Goal: Task Accomplishment & Management: Use online tool/utility

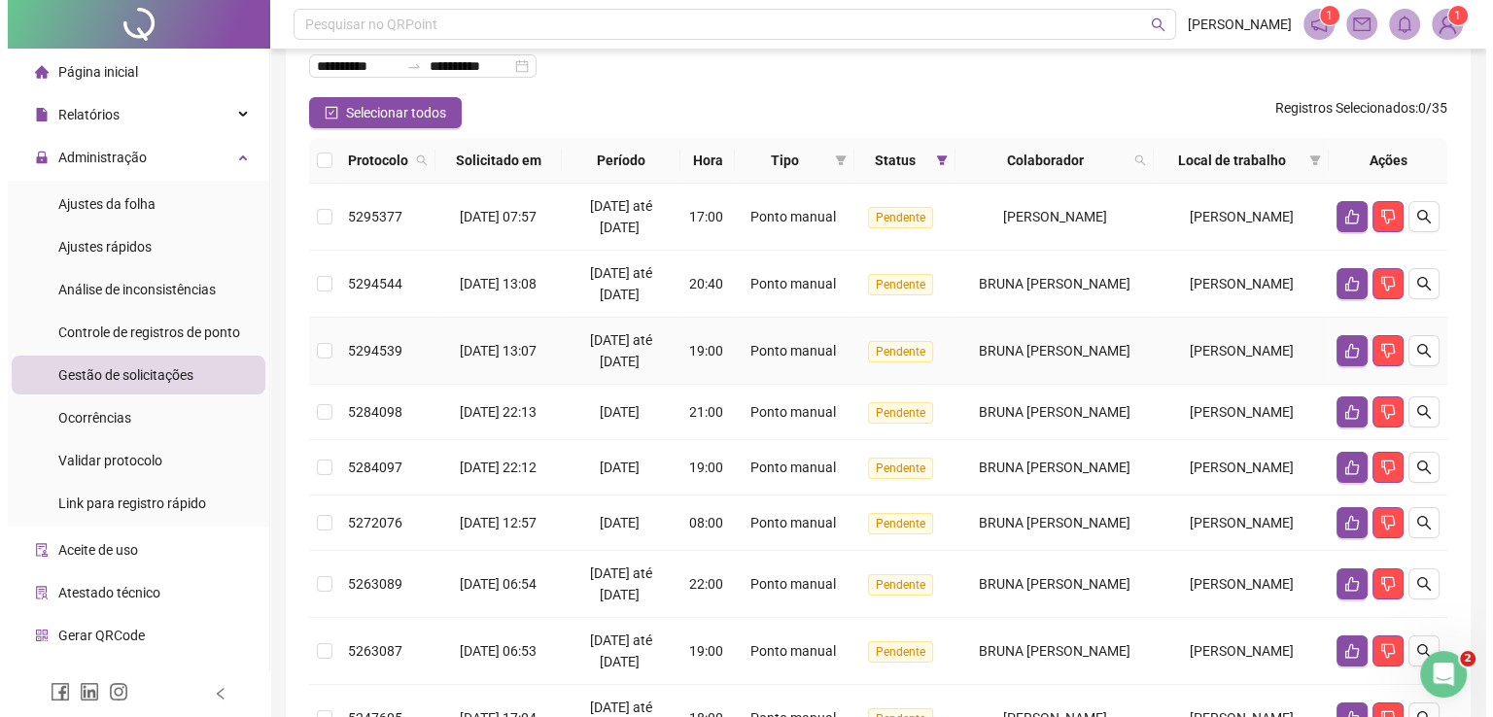
scroll to position [226, 0]
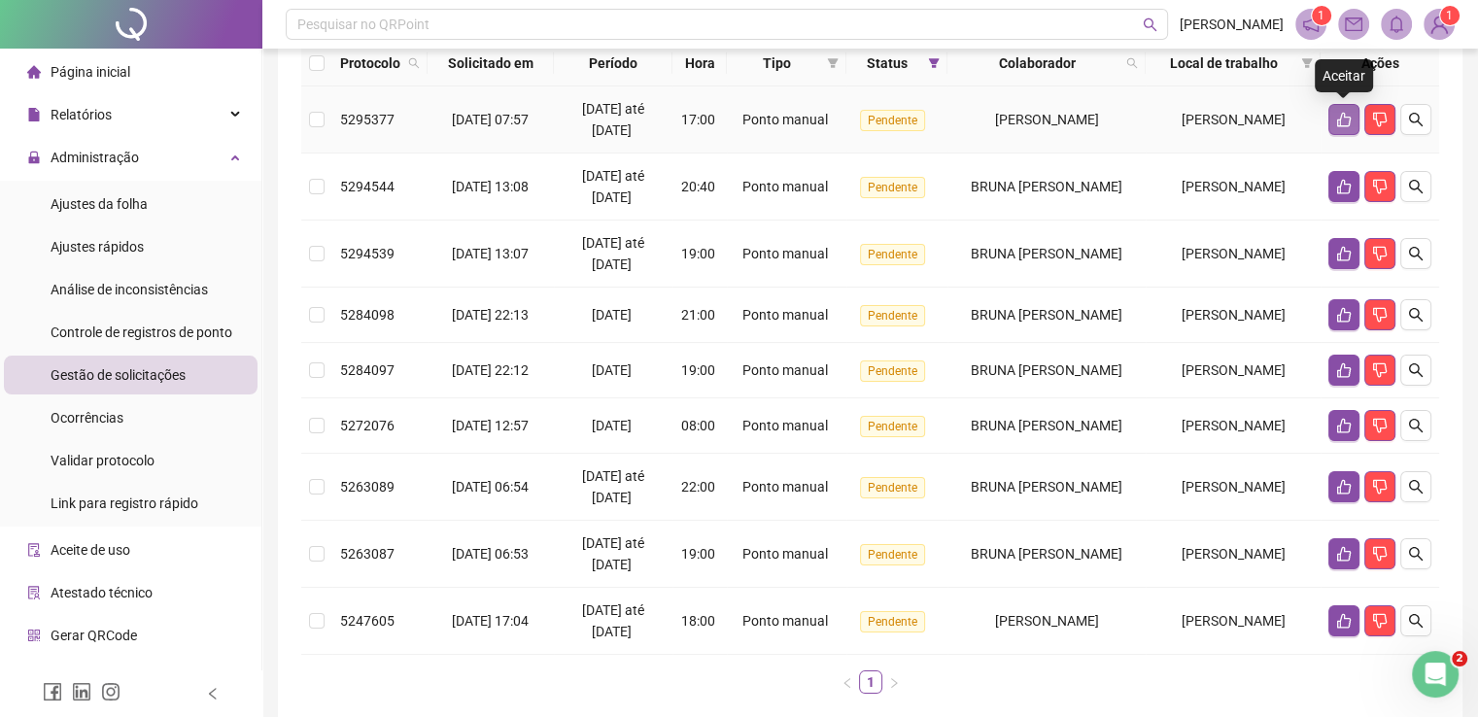
click at [1340, 115] on icon "like" at bounding box center [1345, 120] width 16 height 16
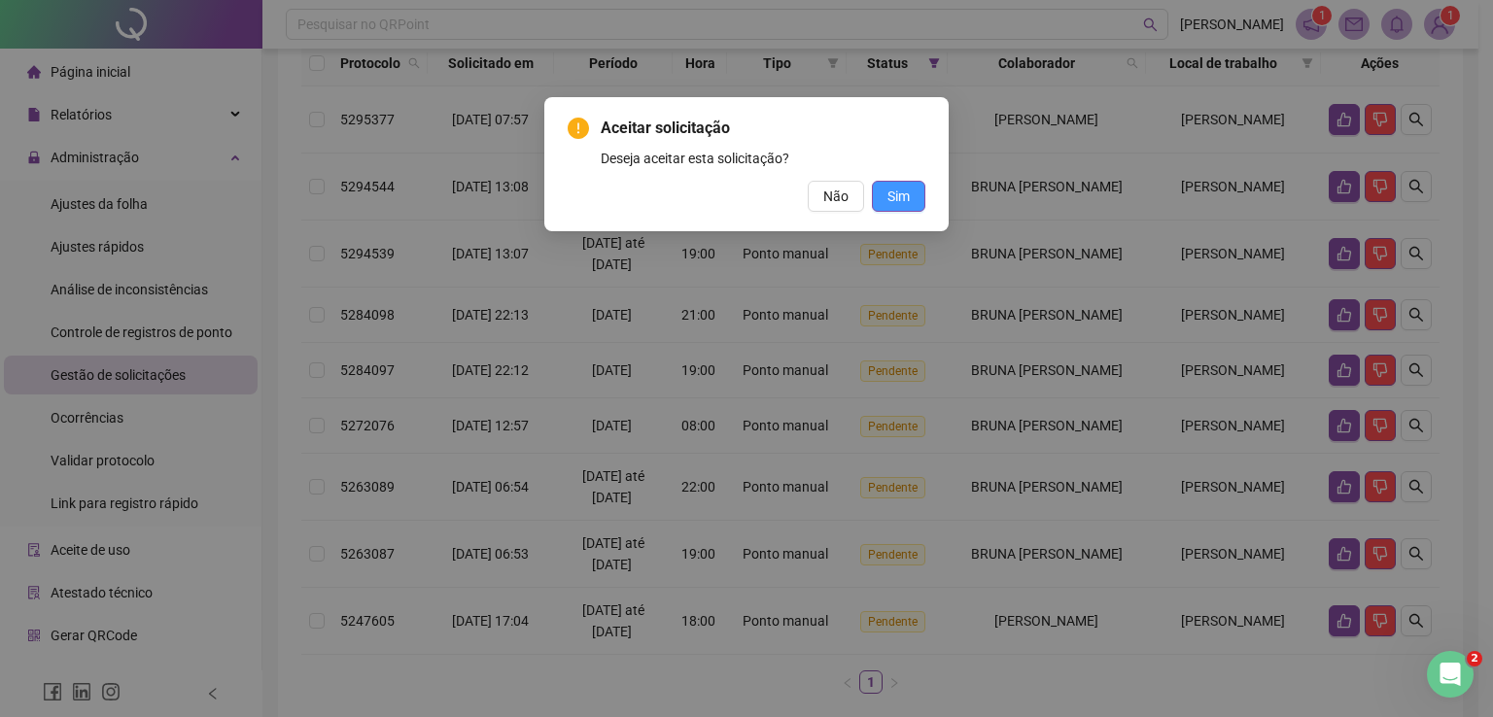
click at [912, 191] on button "Sim" at bounding box center [898, 196] width 53 height 31
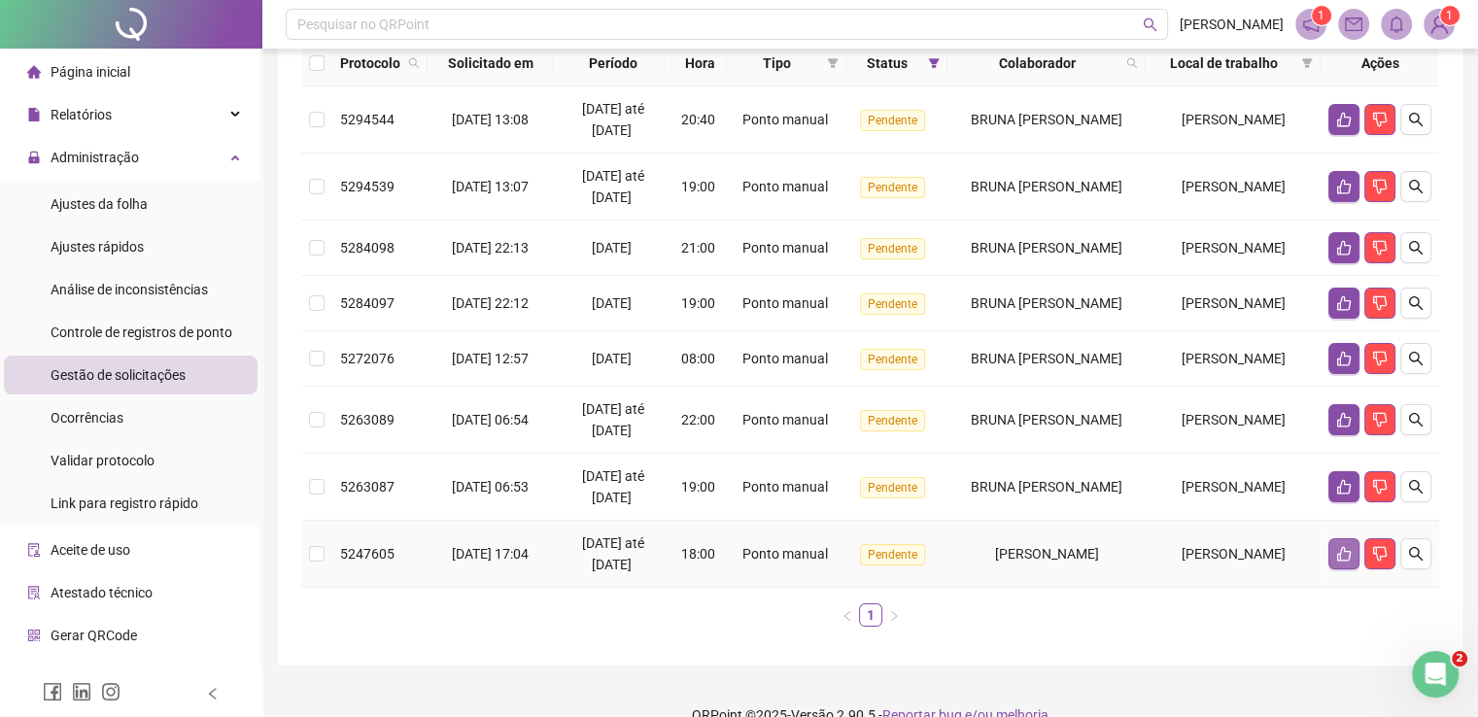
click at [1343, 550] on icon "like" at bounding box center [1345, 554] width 16 height 16
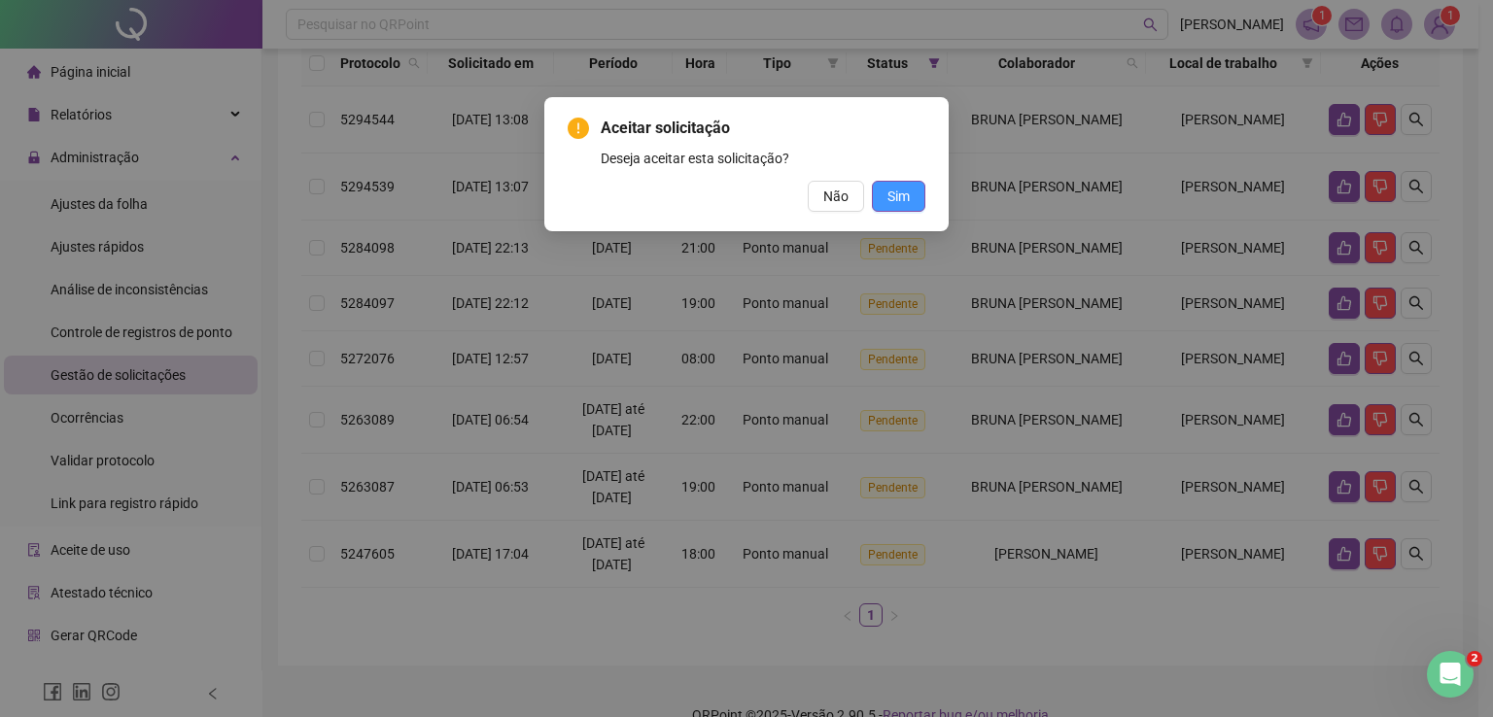
click at [898, 191] on span "Sim" at bounding box center [898, 196] width 22 height 21
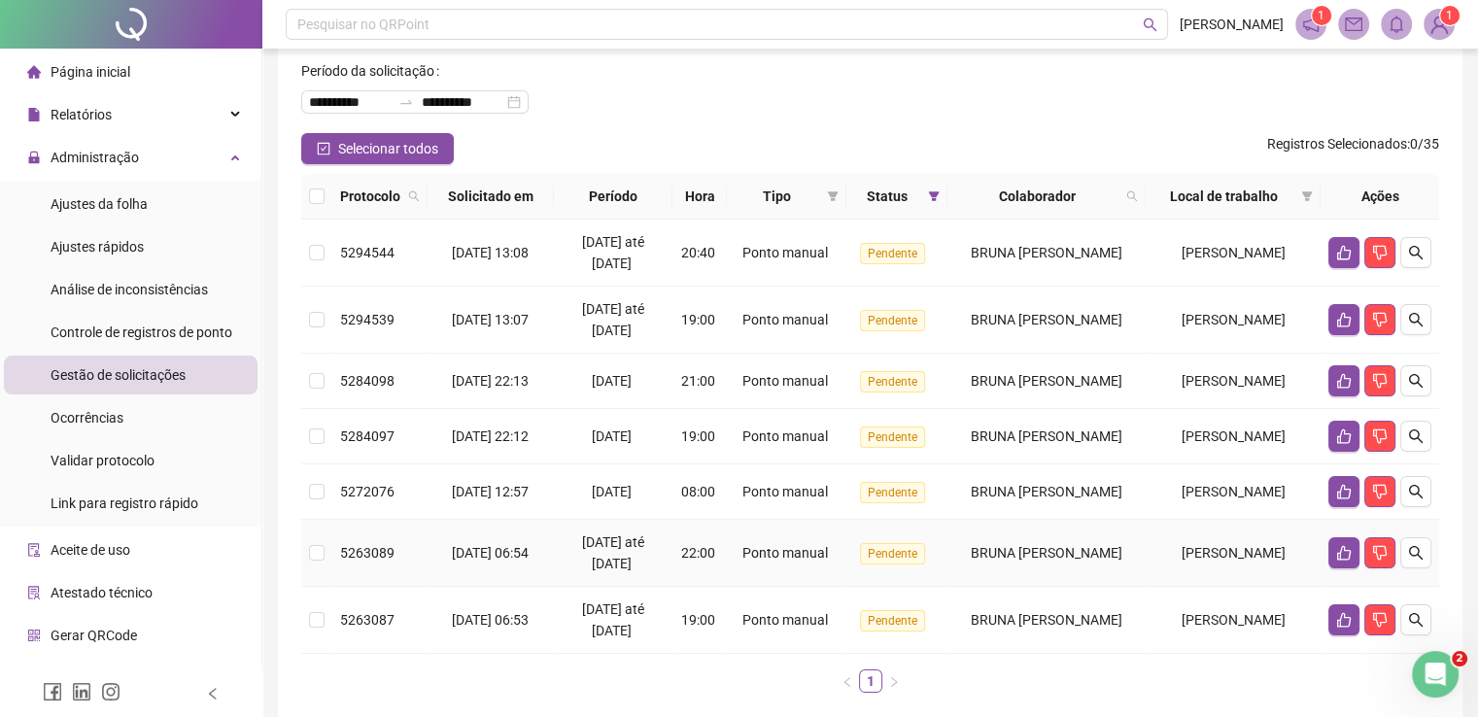
scroll to position [190, 0]
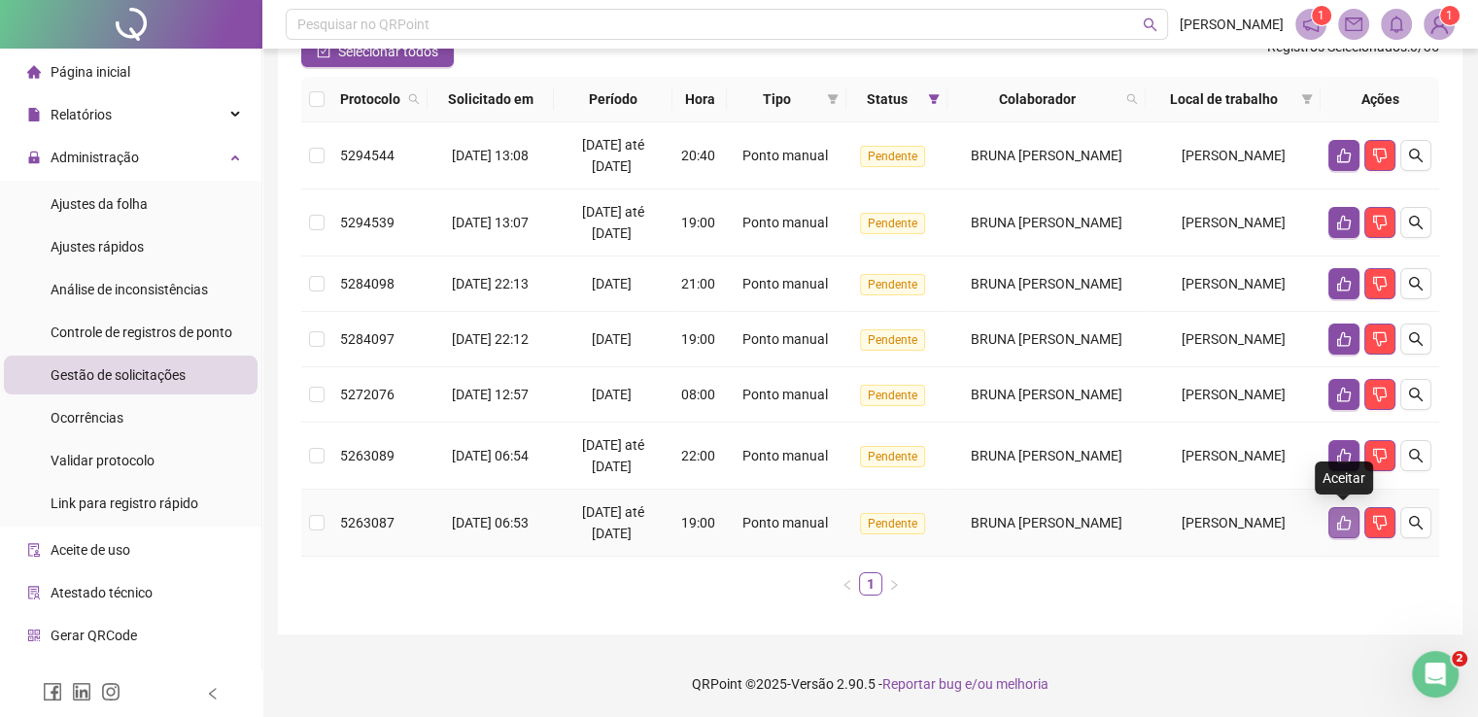
click at [1341, 517] on icon "like" at bounding box center [1345, 523] width 16 height 16
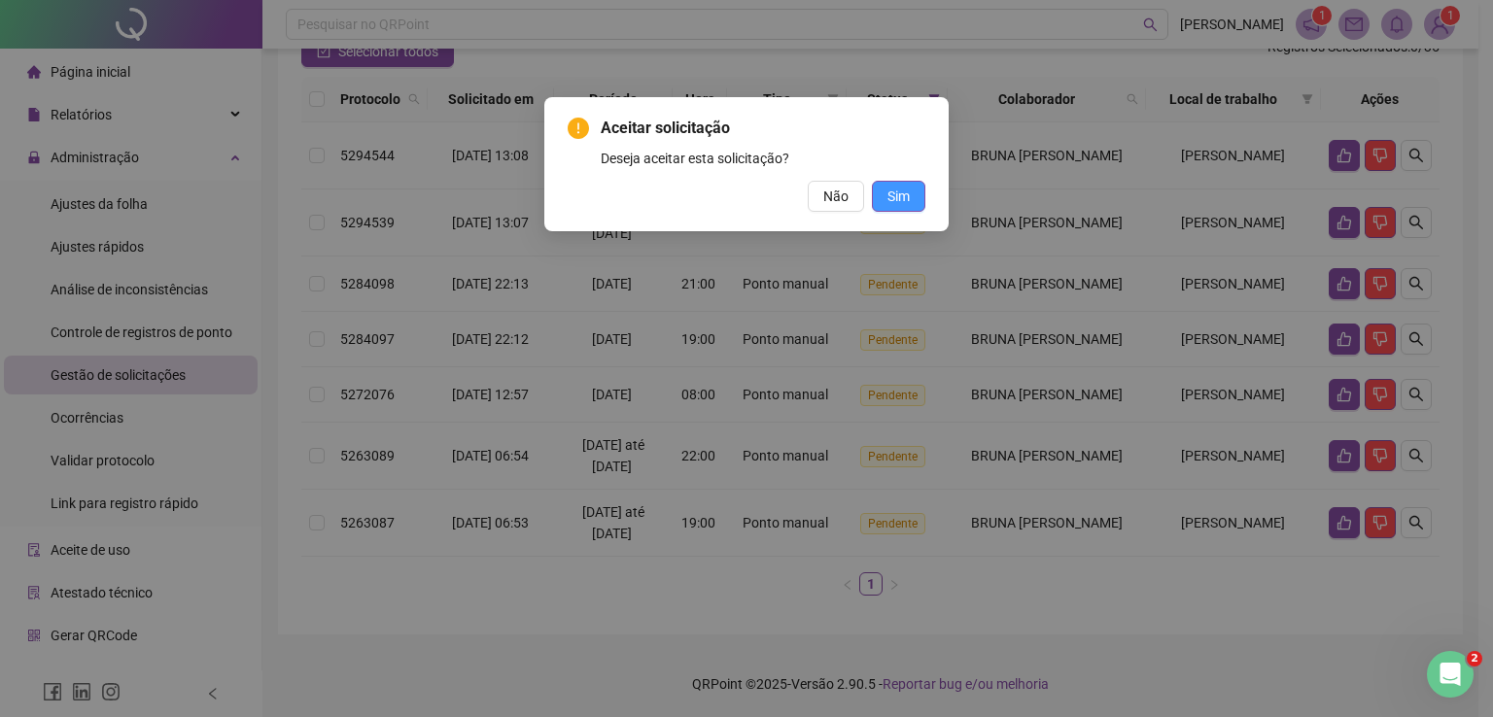
click at [894, 191] on span "Sim" at bounding box center [898, 196] width 22 height 21
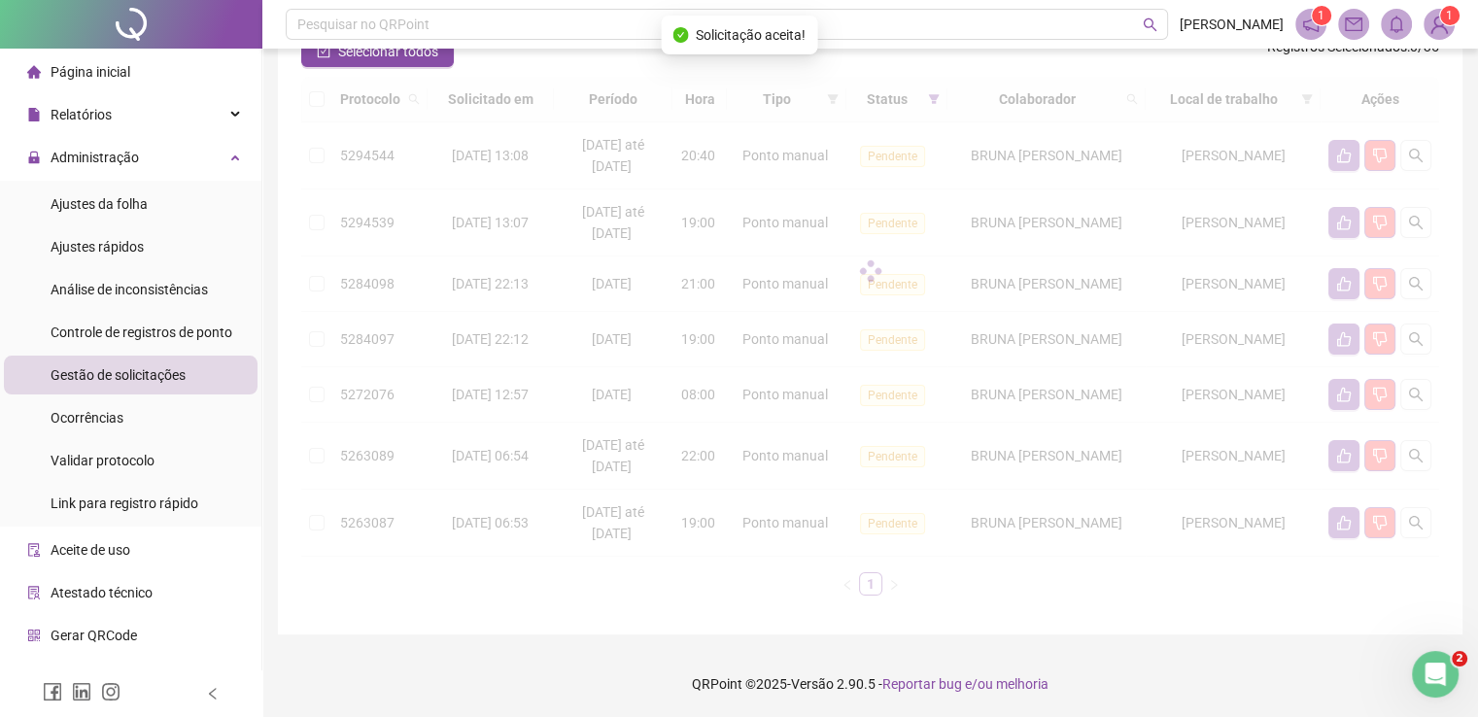
scroll to position [122, 0]
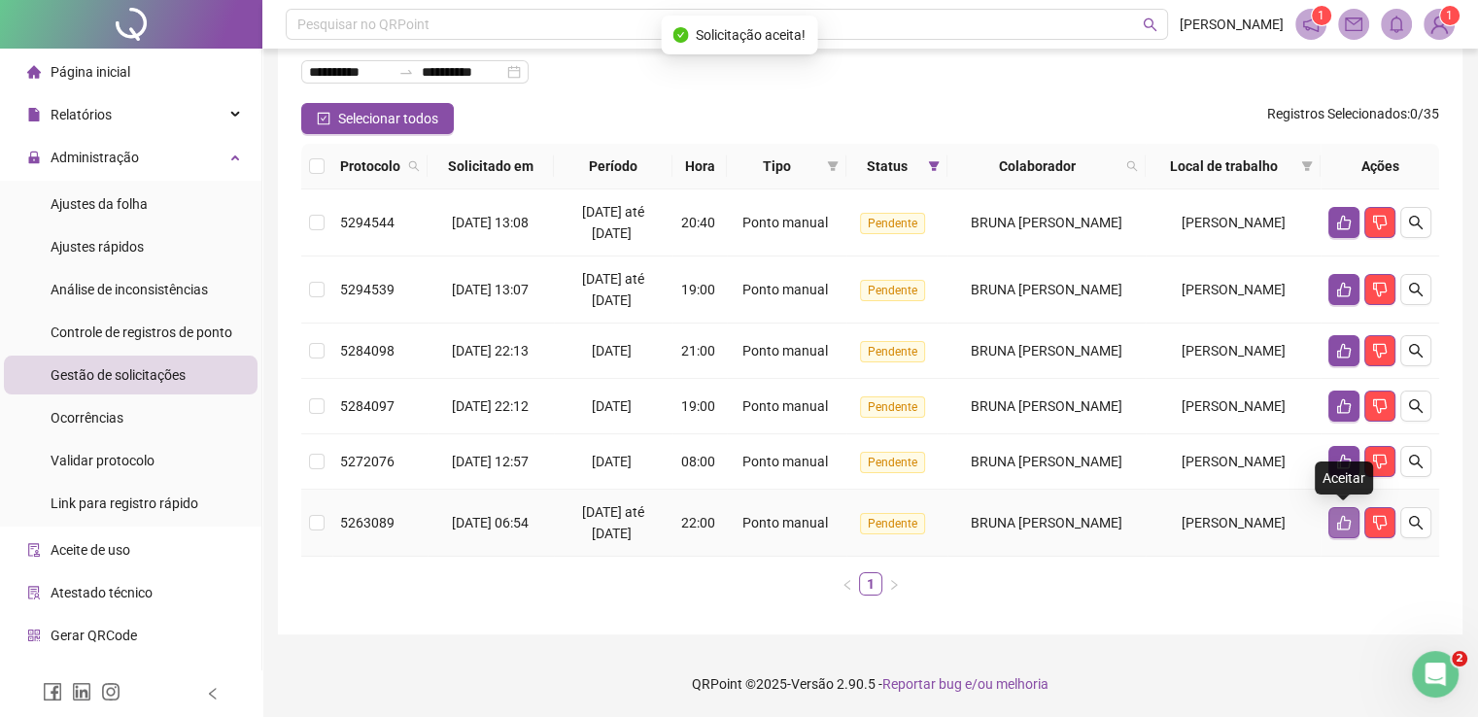
click at [1347, 515] on icon "like" at bounding box center [1345, 523] width 16 height 16
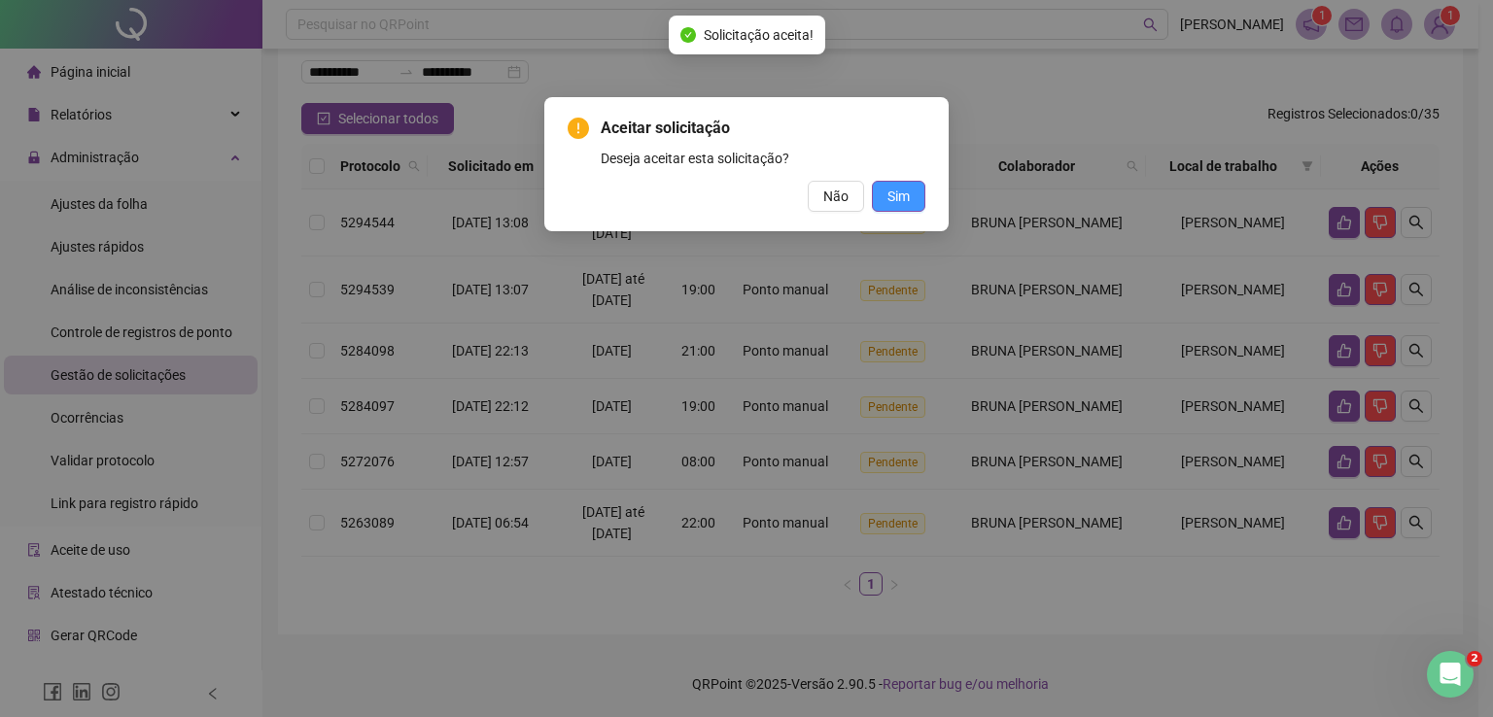
click at [893, 191] on span "Sim" at bounding box center [898, 196] width 22 height 21
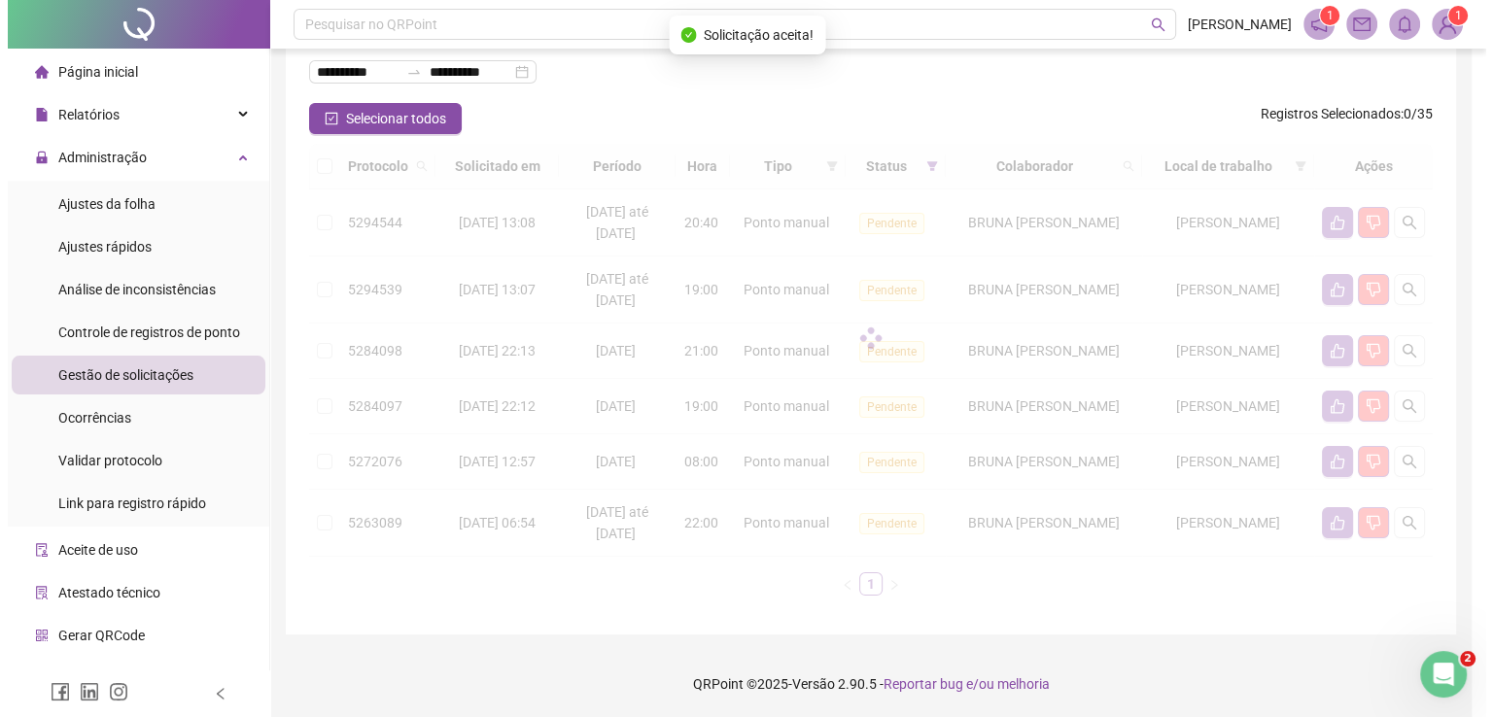
scroll to position [55, 0]
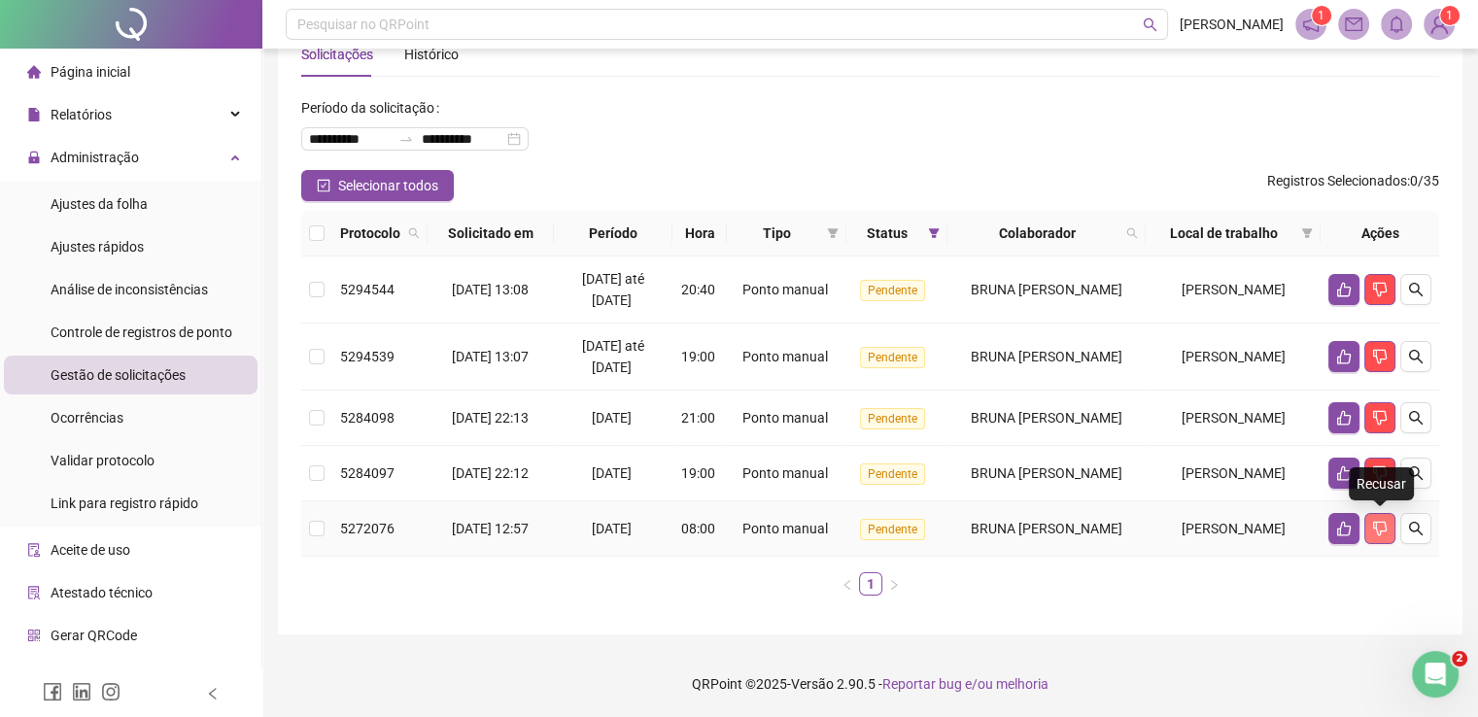
click at [1379, 530] on icon "dislike" at bounding box center [1381, 529] width 16 height 16
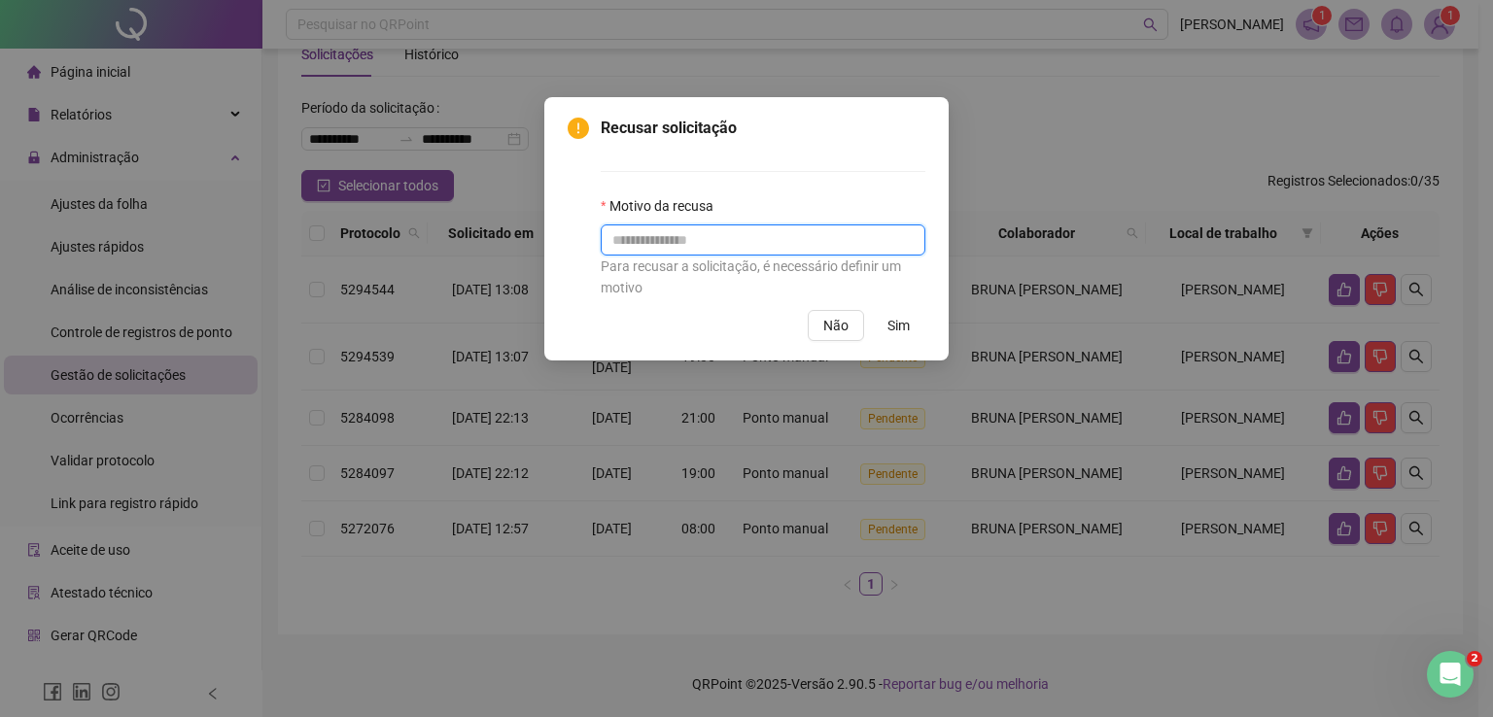
click at [773, 252] on input "text" at bounding box center [763, 240] width 325 height 31
type input "**********"
drag, startPoint x: 835, startPoint y: 339, endPoint x: 884, endPoint y: 195, distance: 151.9
click at [884, 195] on div "**********" at bounding box center [747, 229] width 358 height 225
click at [886, 338] on button "Sim" at bounding box center [898, 325] width 53 height 31
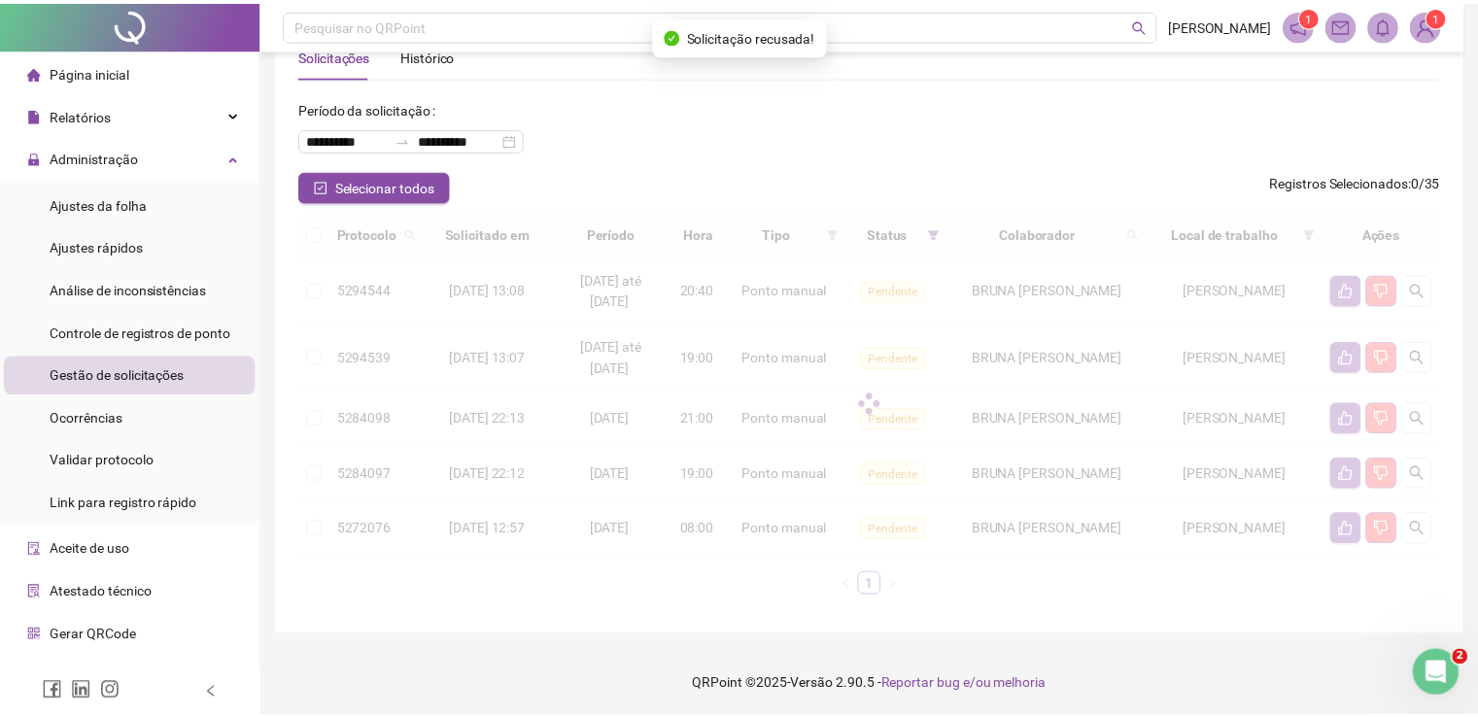
scroll to position [0, 0]
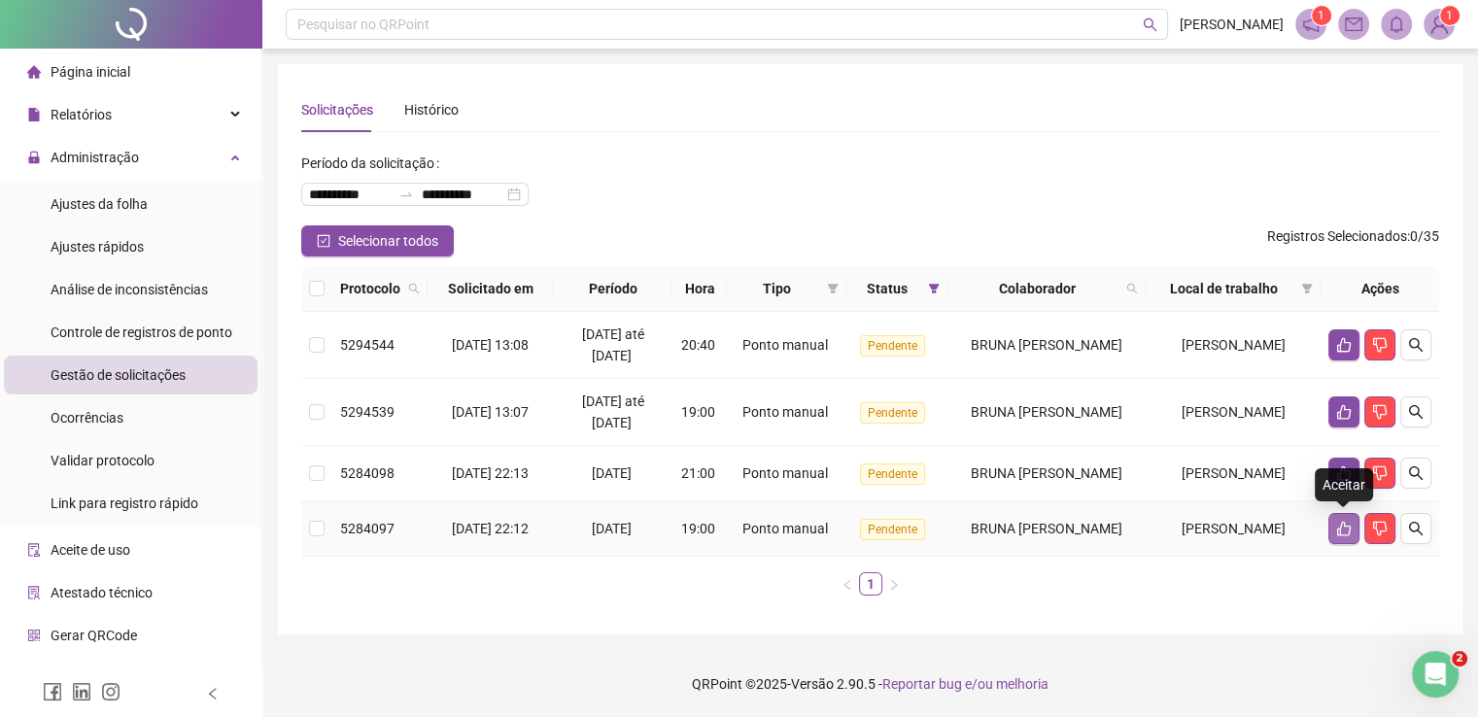
click at [1340, 522] on icon "like" at bounding box center [1345, 529] width 16 height 16
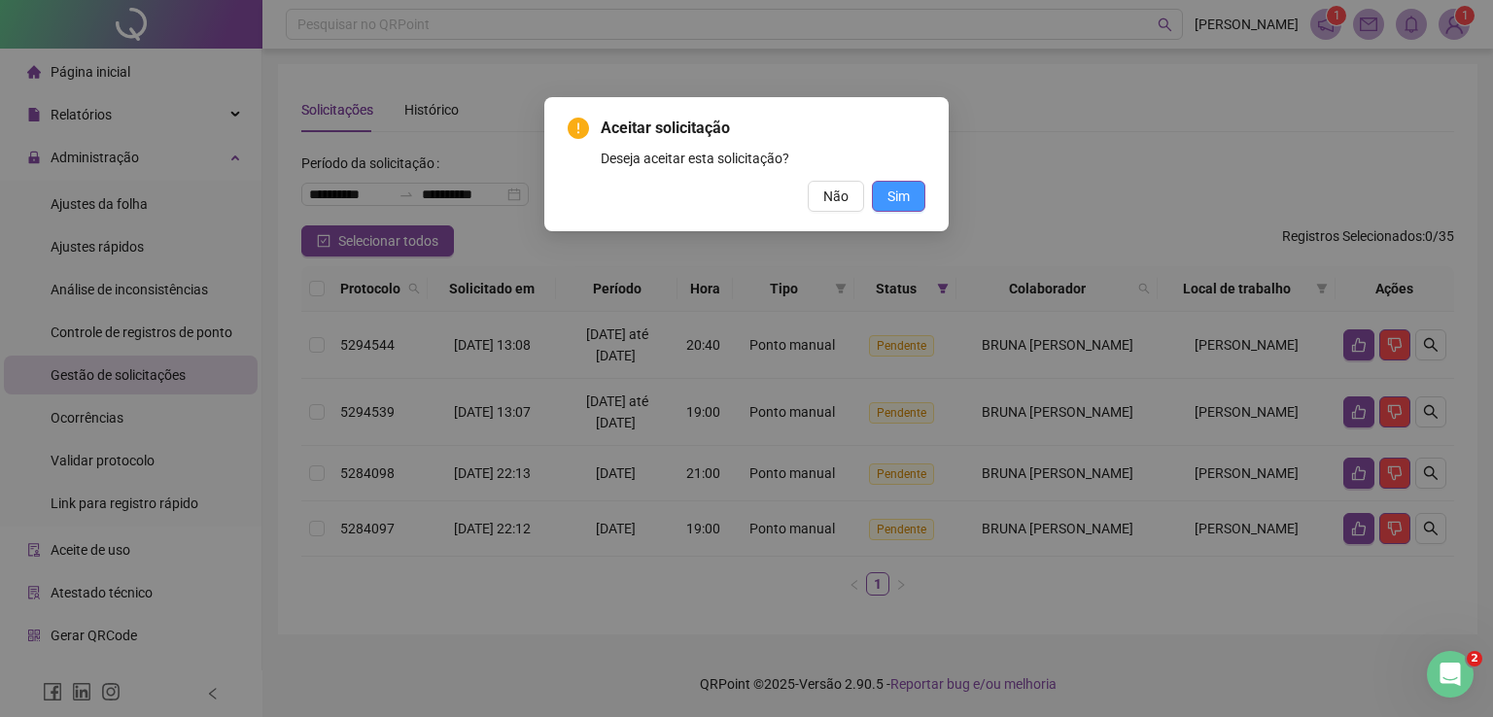
click at [898, 200] on span "Sim" at bounding box center [898, 196] width 22 height 21
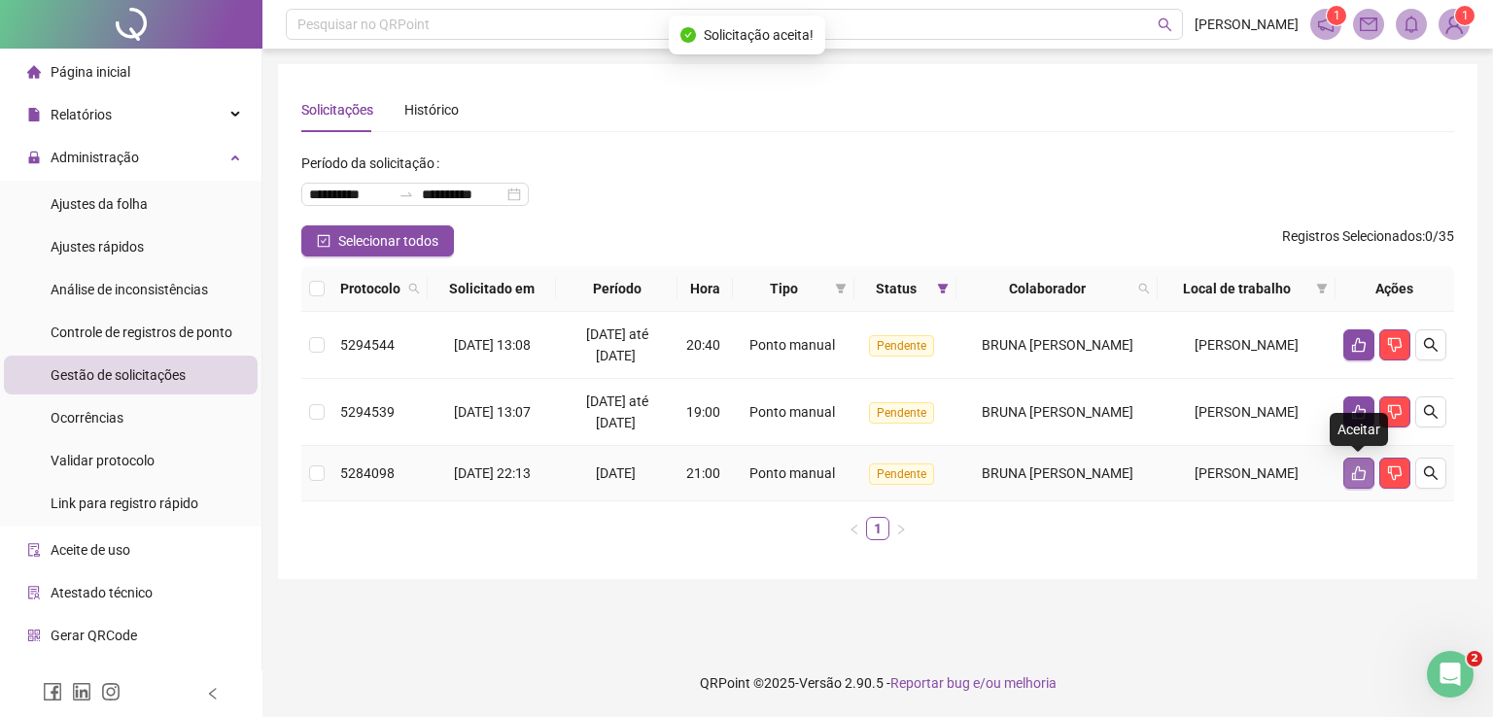
click at [1356, 474] on icon "like" at bounding box center [1359, 474] width 16 height 16
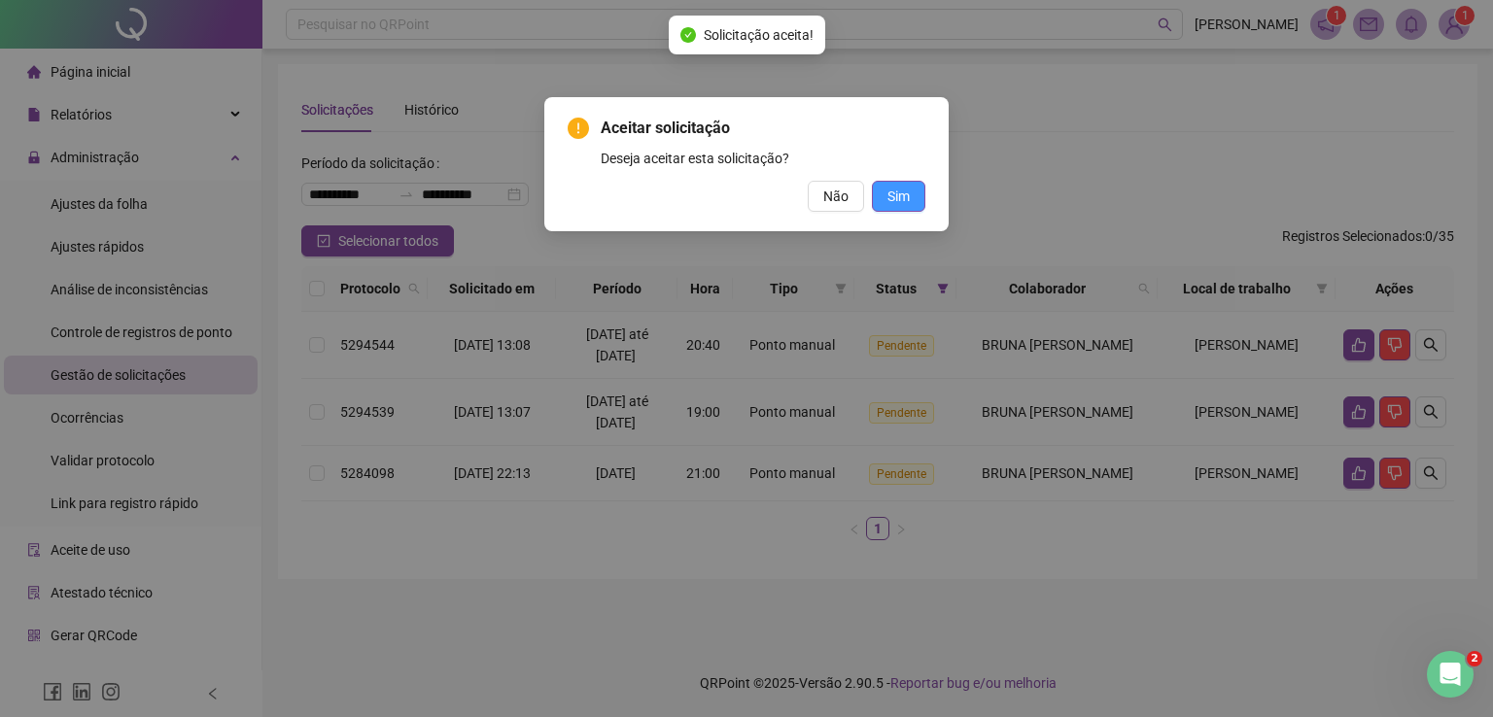
click at [907, 200] on span "Sim" at bounding box center [898, 196] width 22 height 21
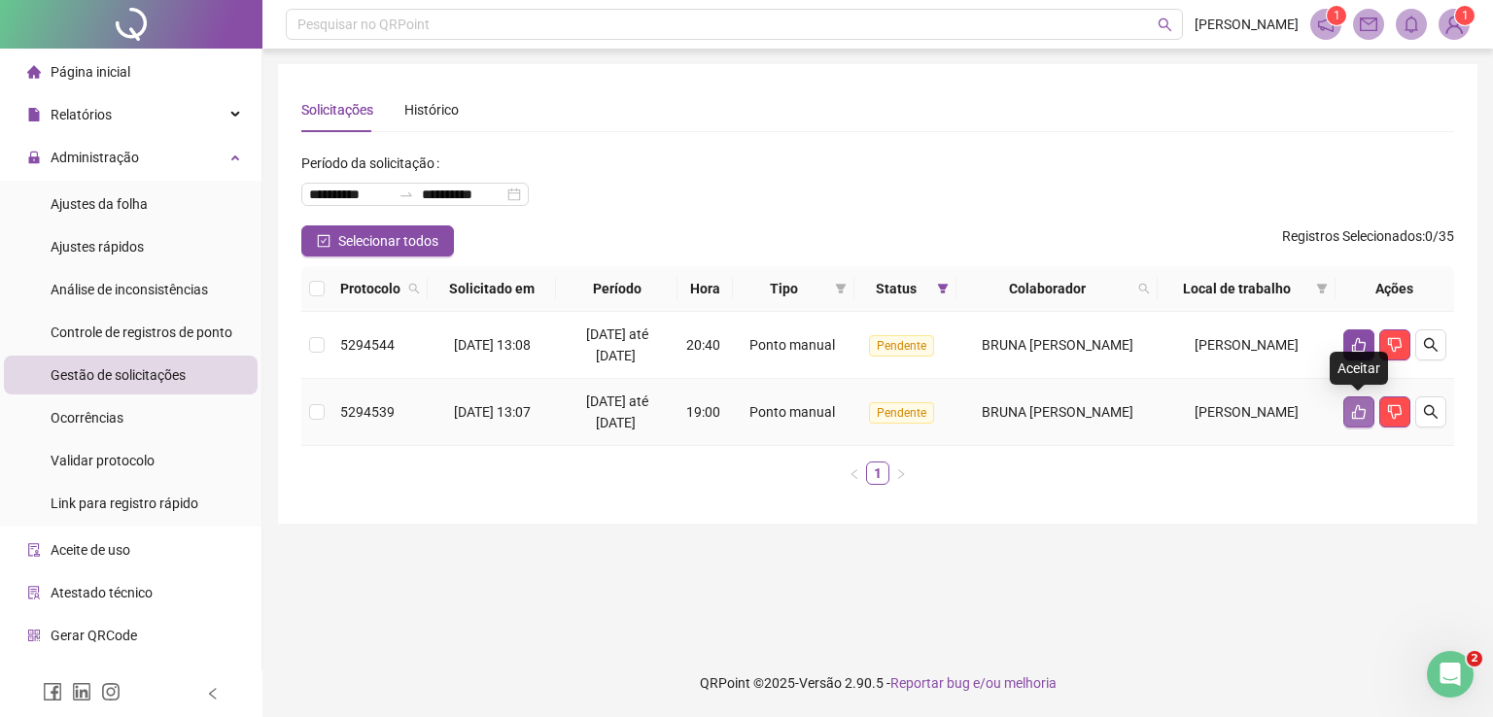
click at [1357, 409] on icon "like" at bounding box center [1359, 412] width 16 height 16
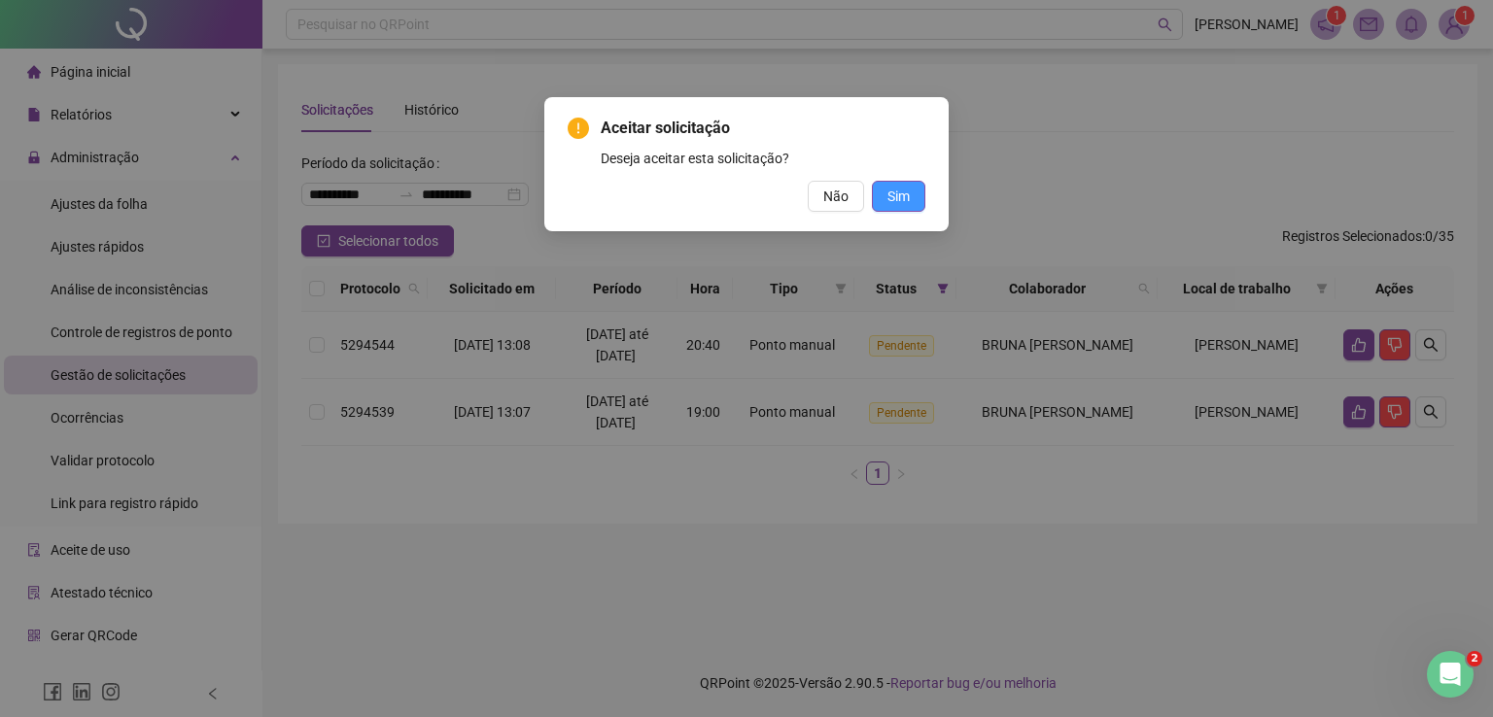
click at [875, 203] on button "Sim" at bounding box center [898, 196] width 53 height 31
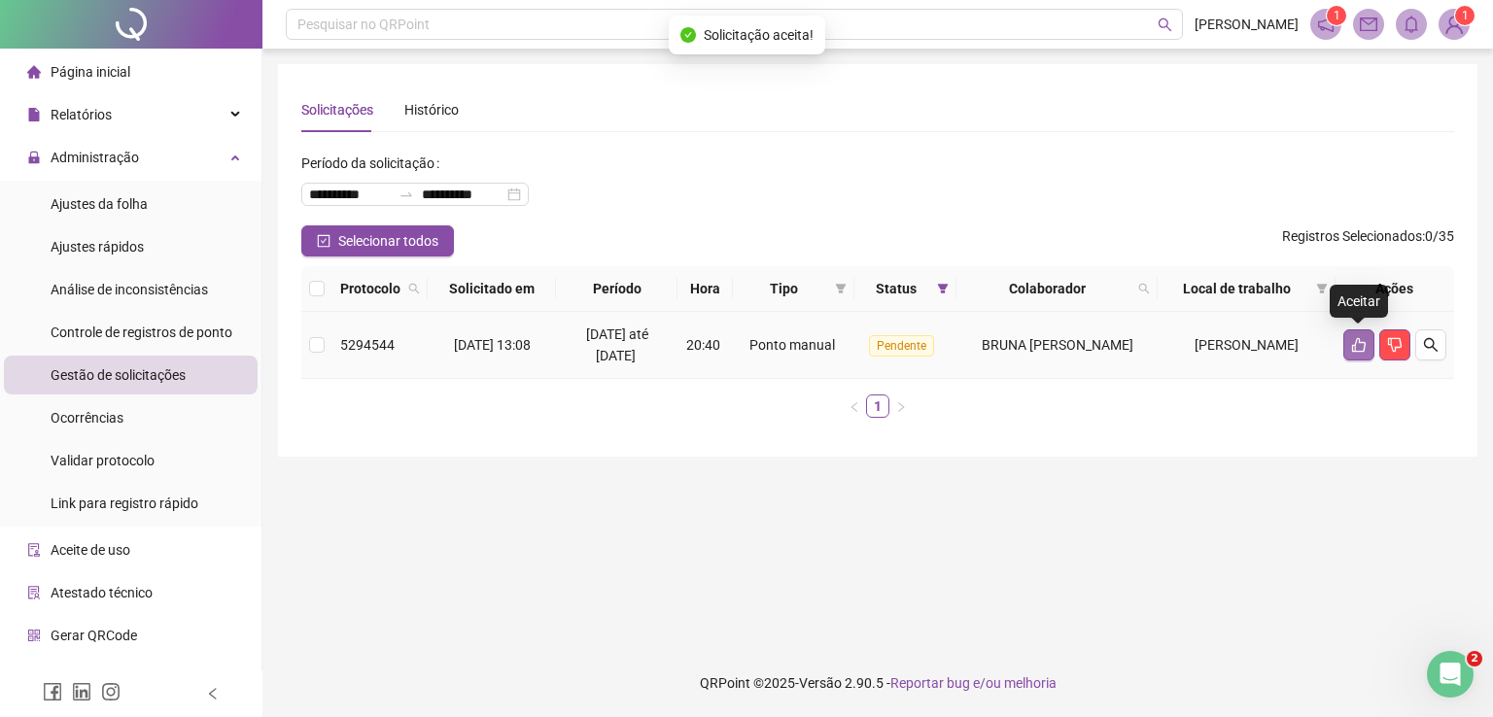
click at [1365, 342] on icon "like" at bounding box center [1359, 345] width 14 height 15
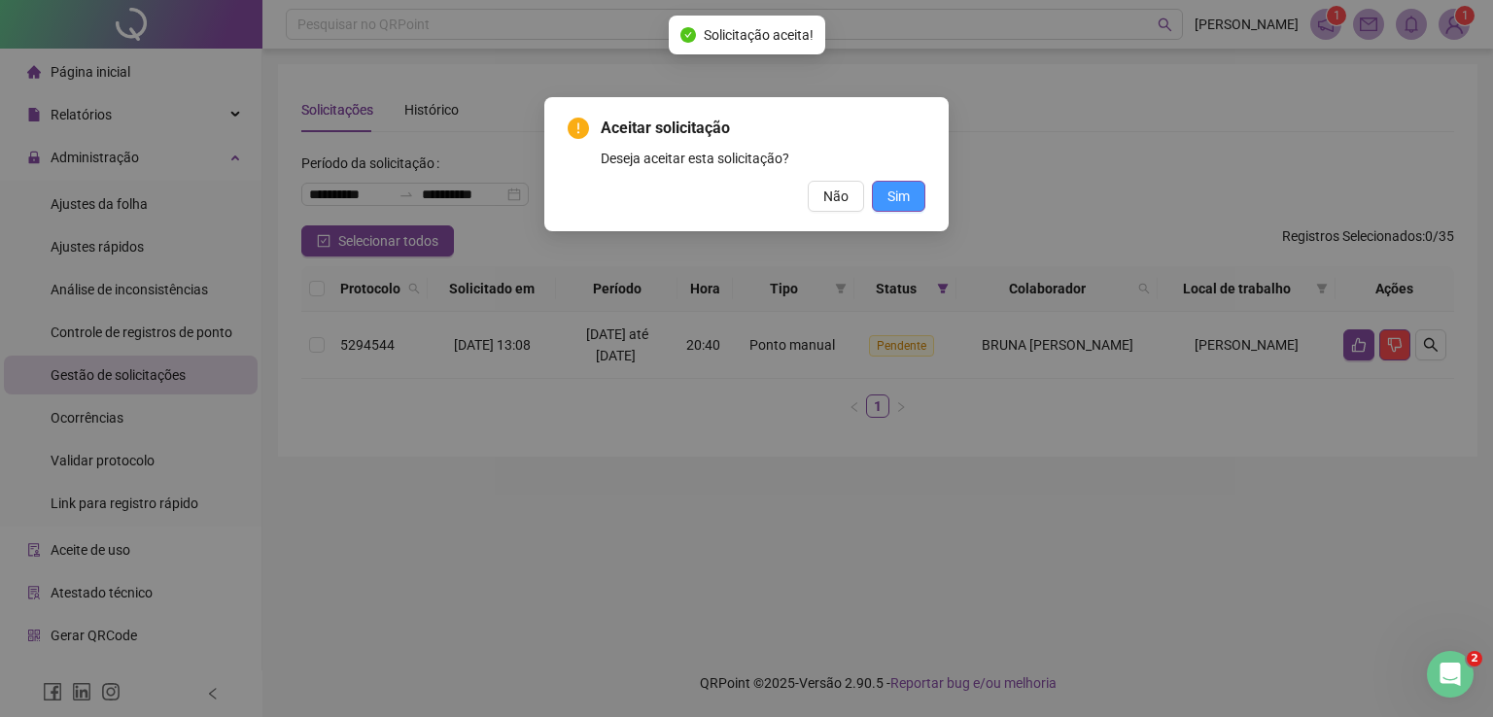
click at [911, 187] on button "Sim" at bounding box center [898, 196] width 53 height 31
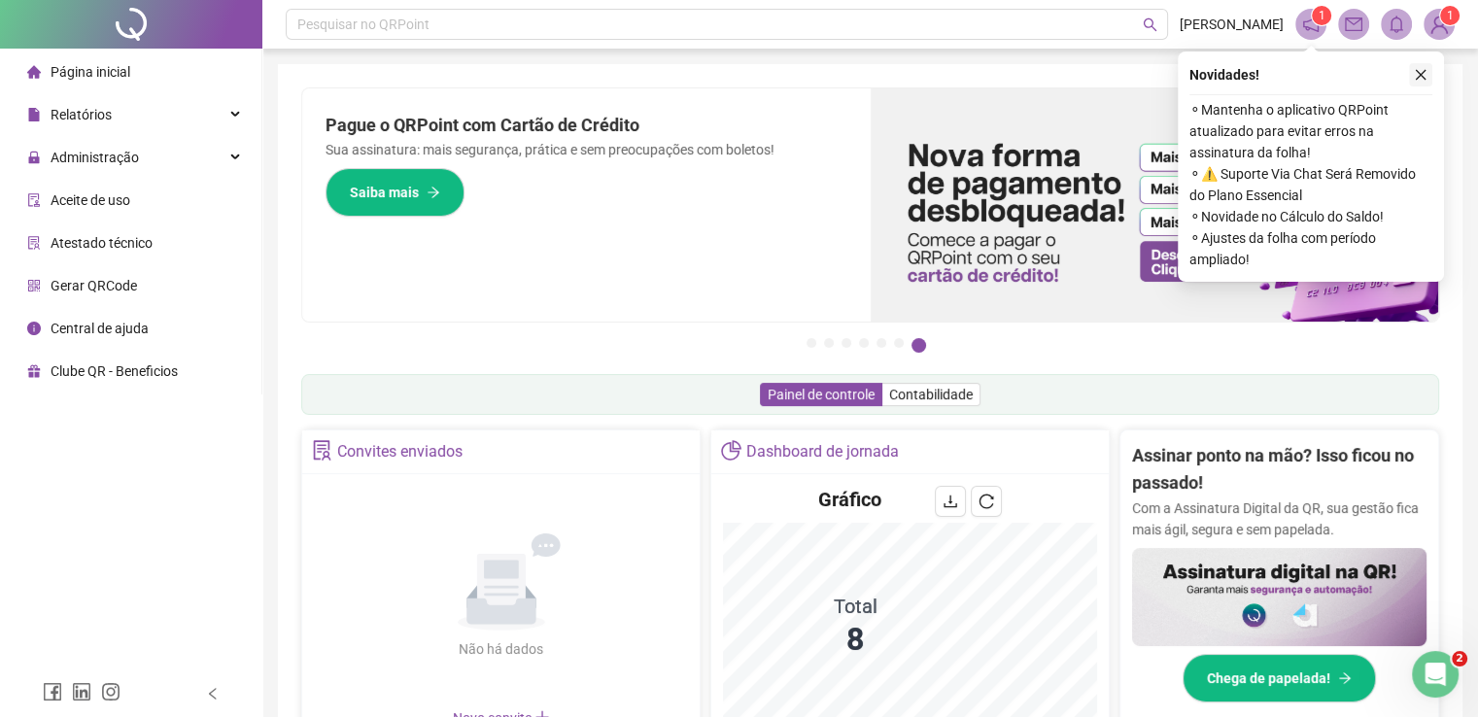
click at [1423, 75] on icon "close" at bounding box center [1421, 75] width 14 height 14
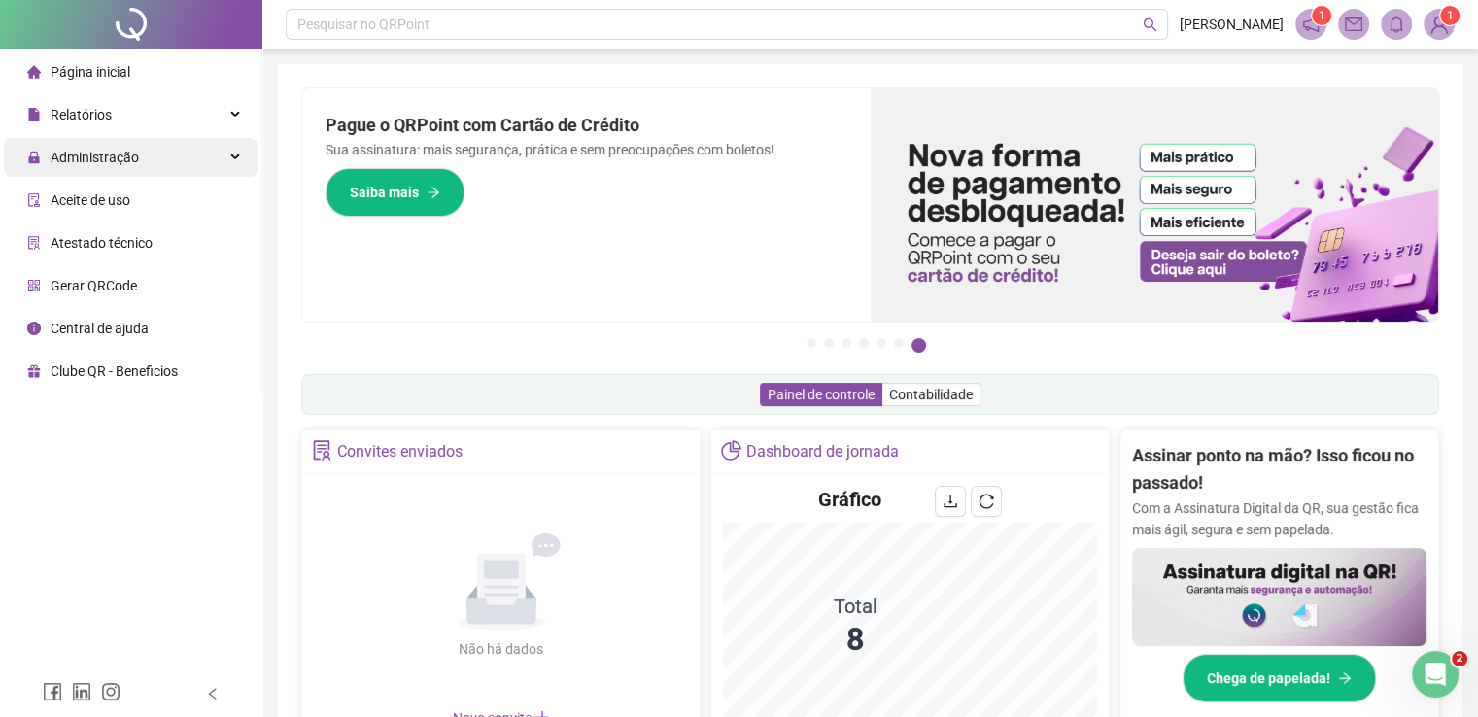
click at [86, 157] on span "Administração" at bounding box center [95, 158] width 88 height 16
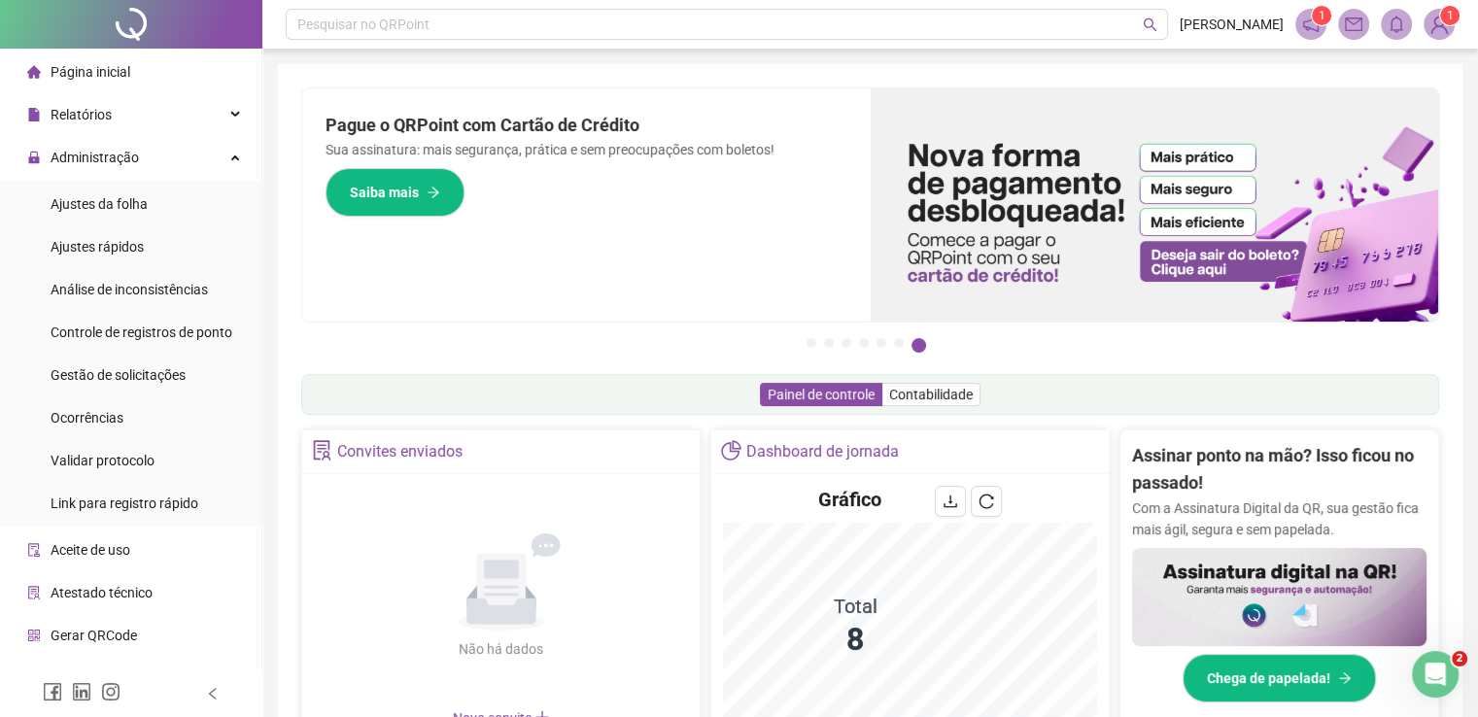
click at [105, 181] on ul "Ajustes da folha Ajustes rápidos Análise de inconsistências Controle de registr…" at bounding box center [130, 354] width 261 height 346
click at [105, 208] on span "Ajustes da folha" at bounding box center [99, 204] width 97 height 16
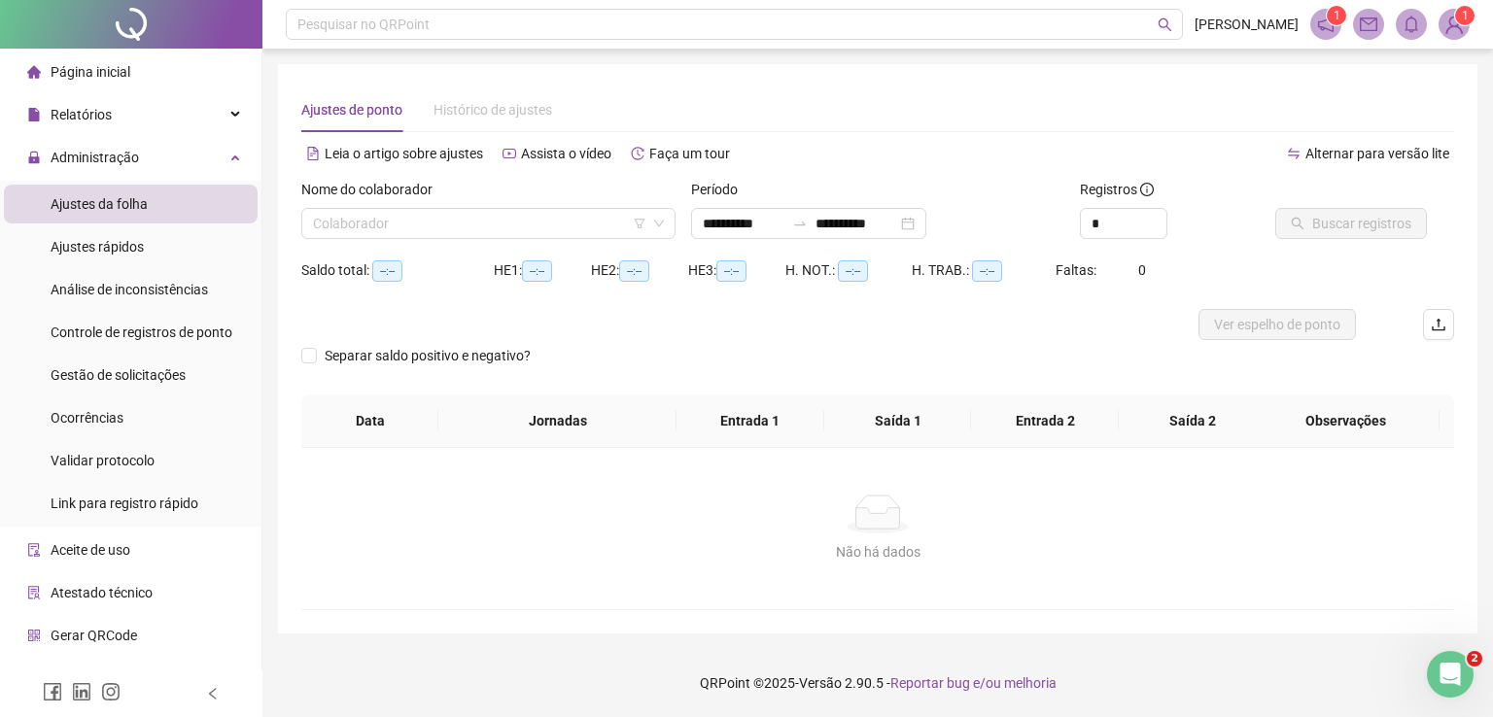
type input "**********"
click at [948, 715] on footer "QRPoint © 2025 - Versão 2.90.5 - Reportar bug e/ou melhoria" at bounding box center [877, 683] width 1231 height 68
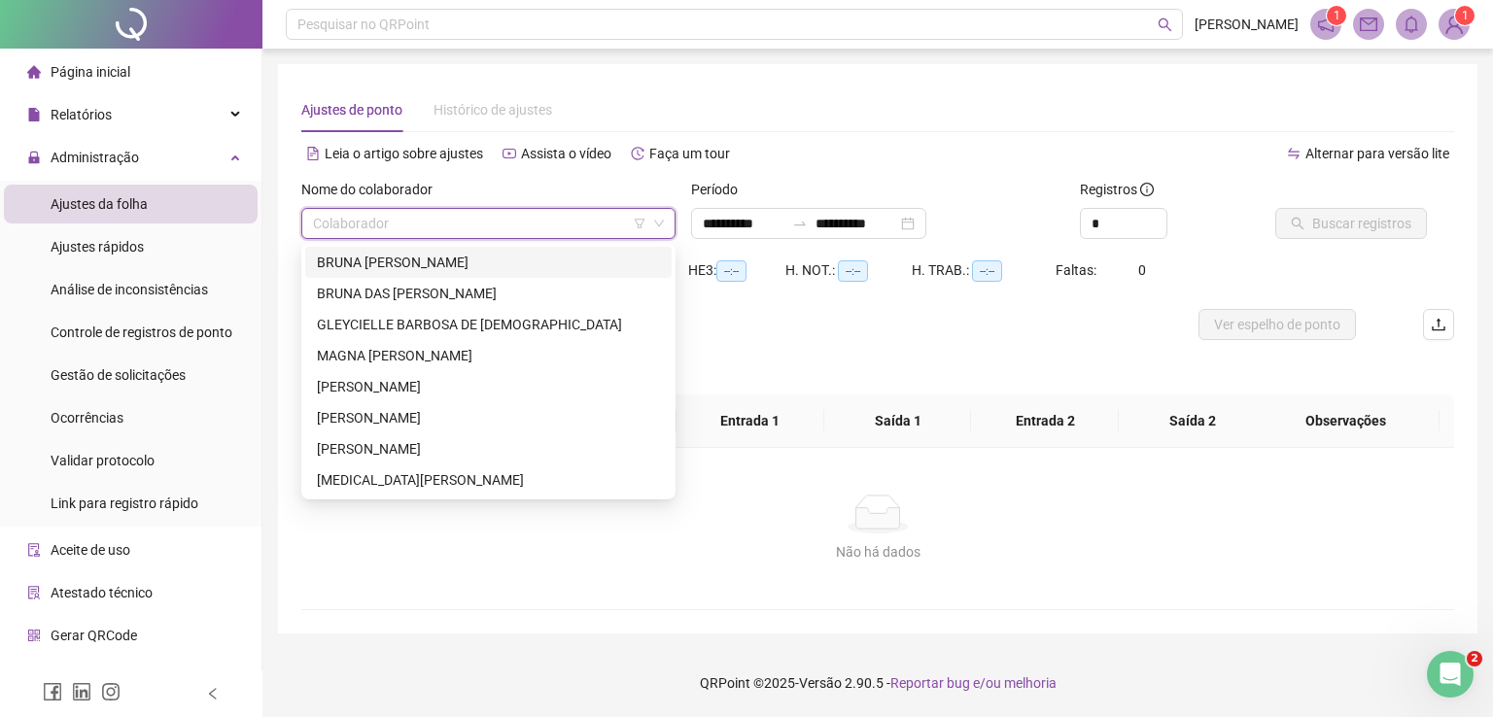
click at [501, 229] on input "search" at bounding box center [479, 223] width 333 height 29
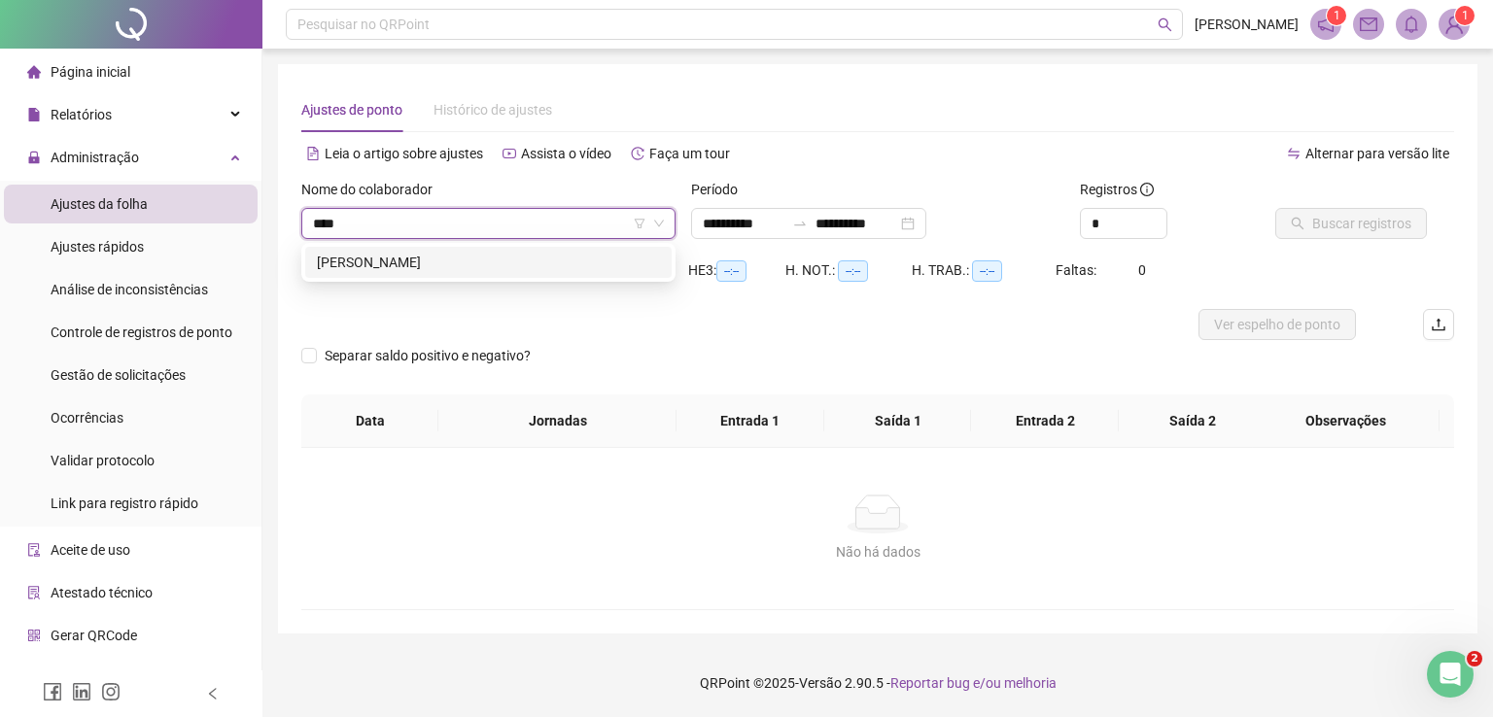
type input "*****"
click at [474, 258] on div "[PERSON_NAME]" at bounding box center [488, 262] width 343 height 21
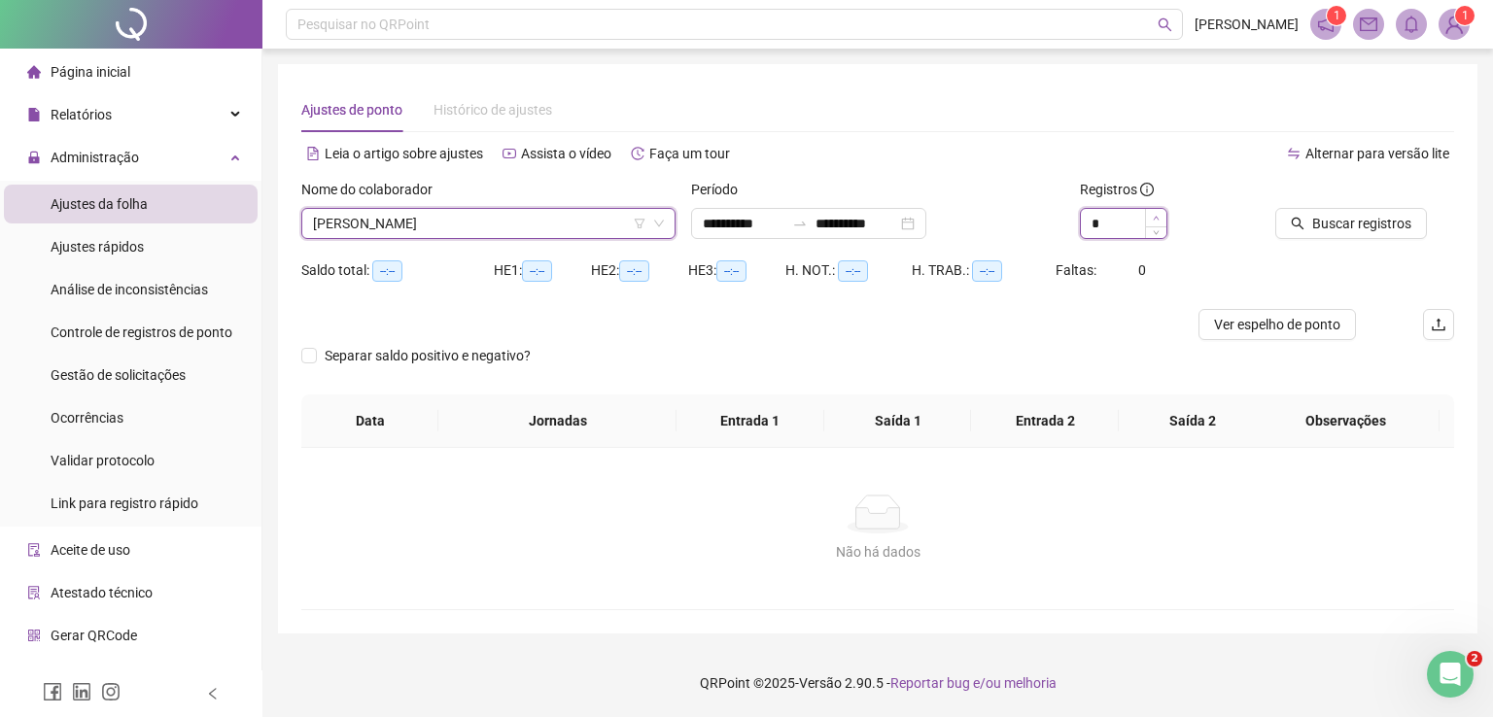
type input "*"
click at [1158, 221] on span "Increase Value" at bounding box center [1155, 217] width 21 height 17
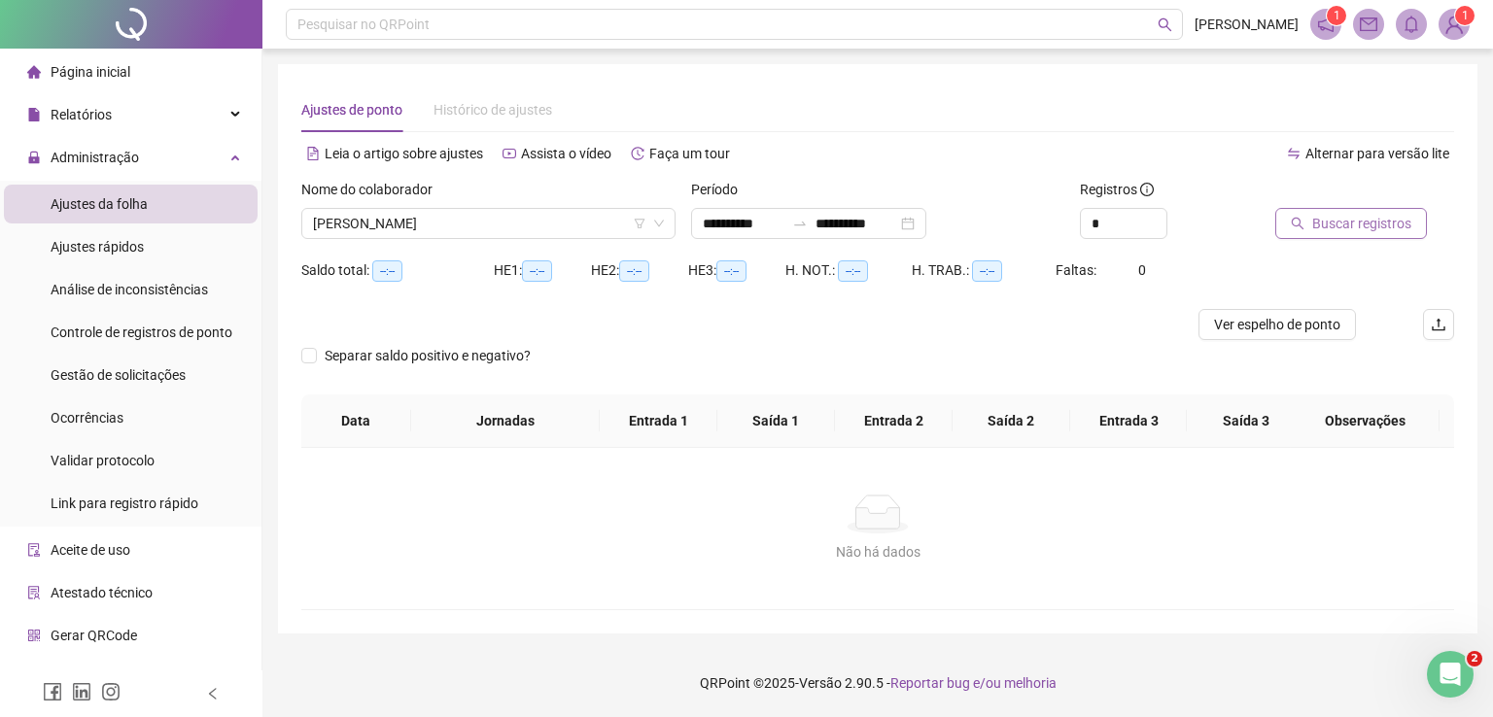
click at [1322, 223] on span "Buscar registros" at bounding box center [1361, 223] width 99 height 21
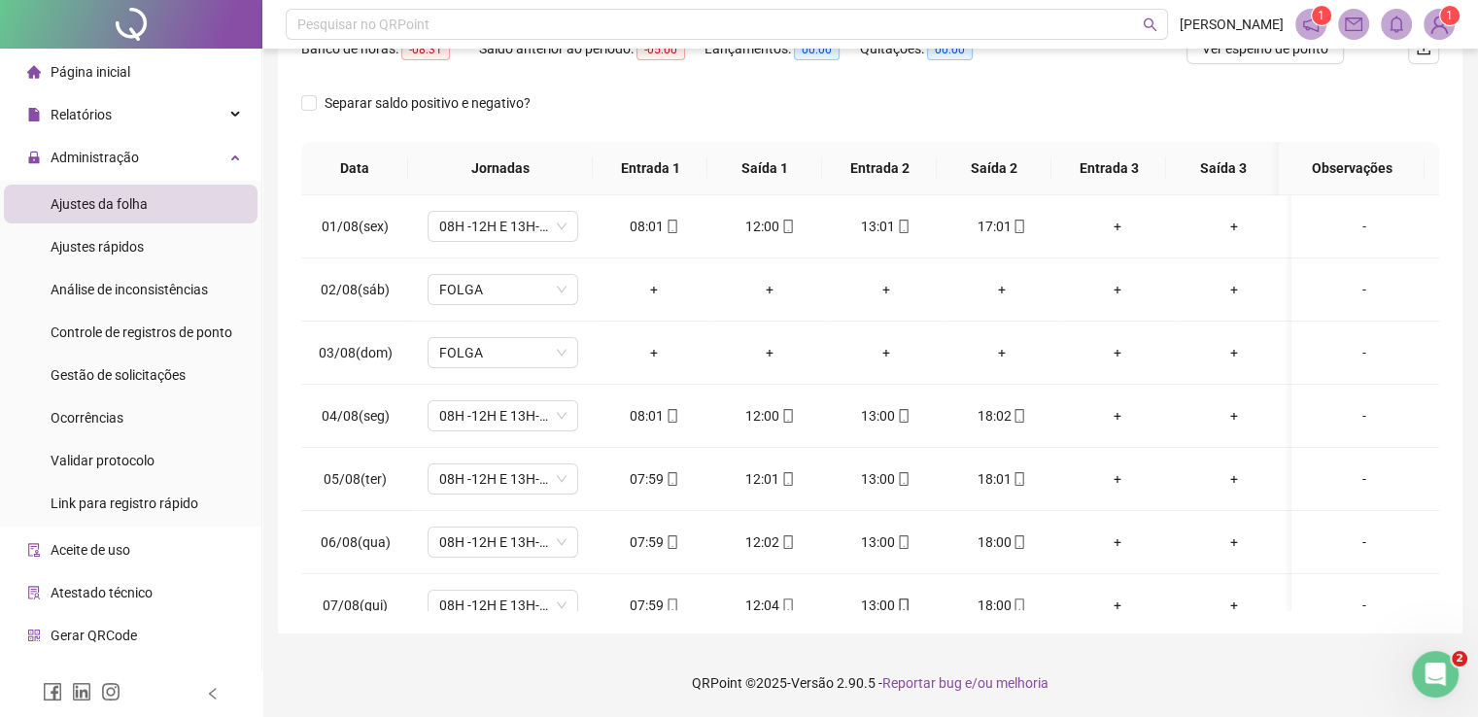
scroll to position [39, 0]
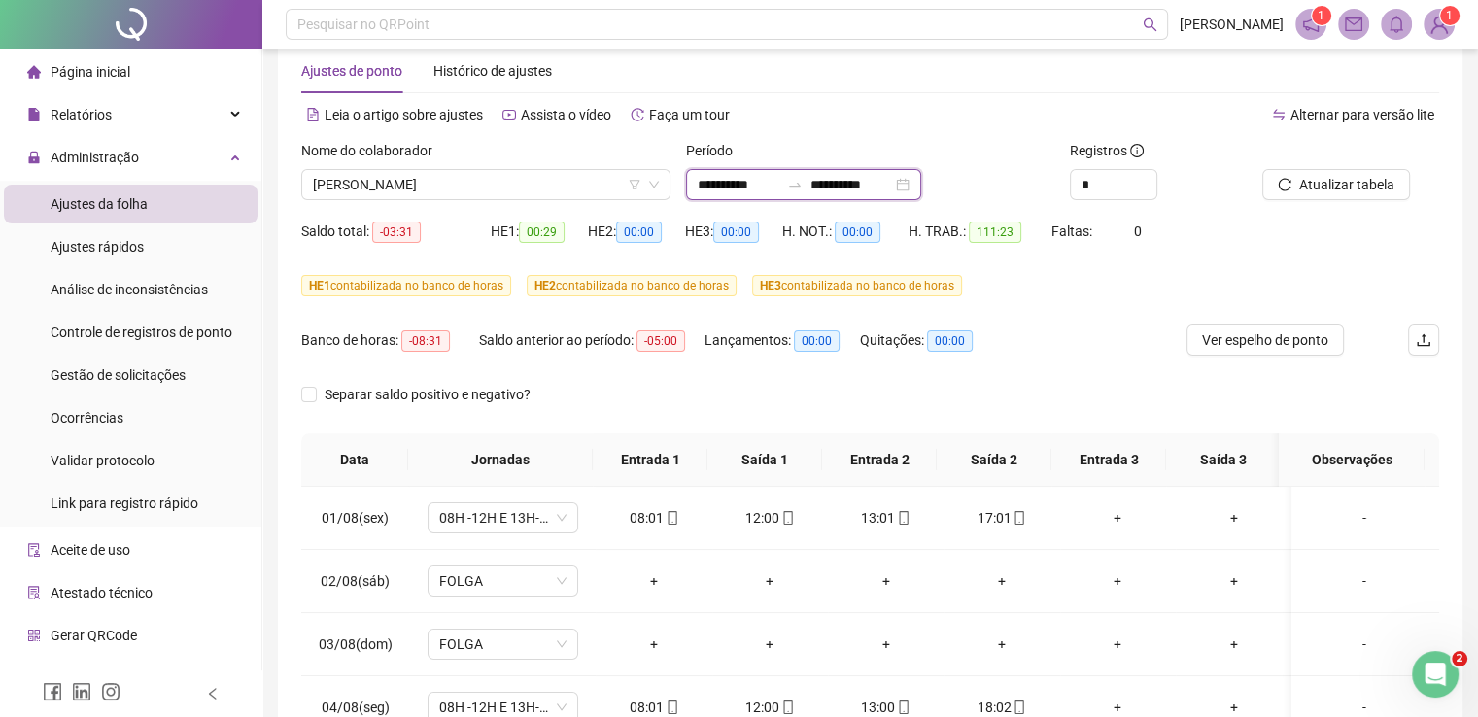
click at [854, 186] on input "**********" at bounding box center [852, 184] width 82 height 21
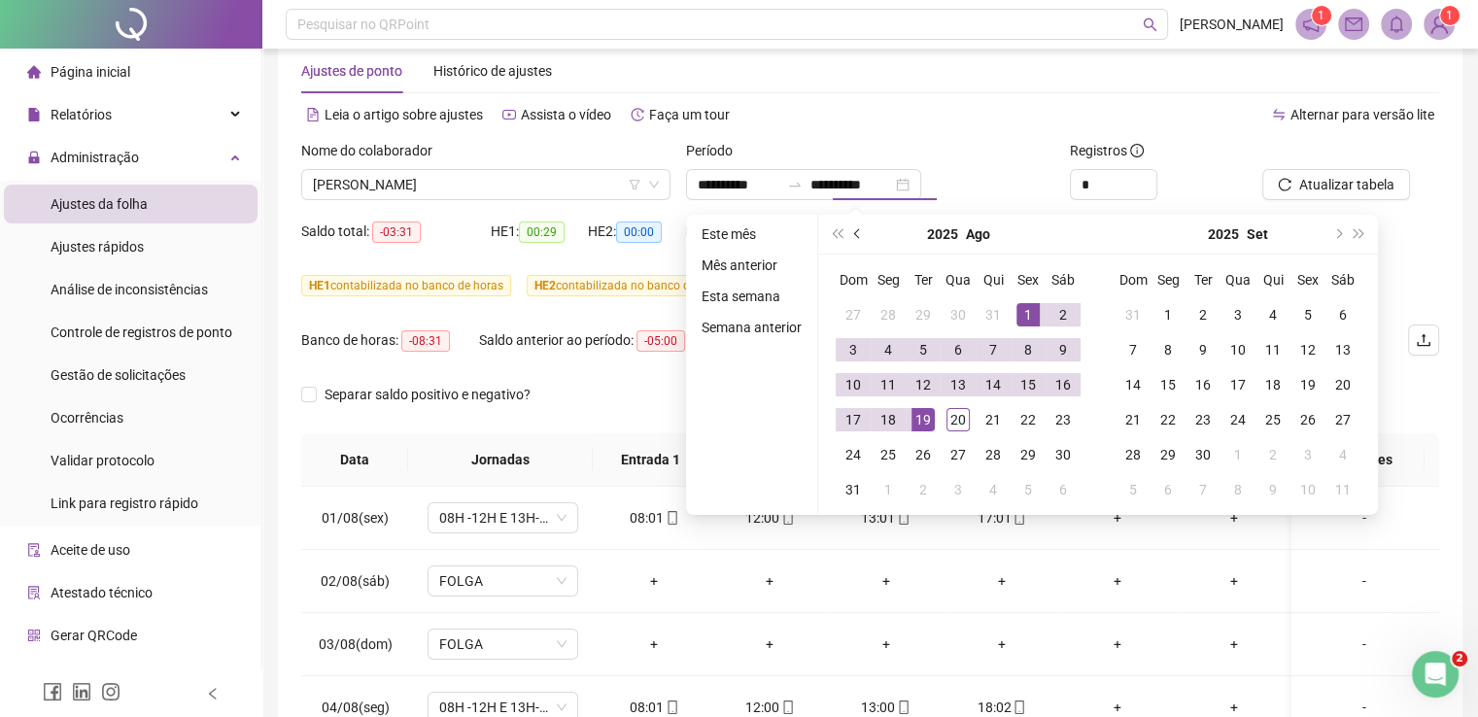
click at [861, 233] on span "prev-year" at bounding box center [859, 234] width 10 height 10
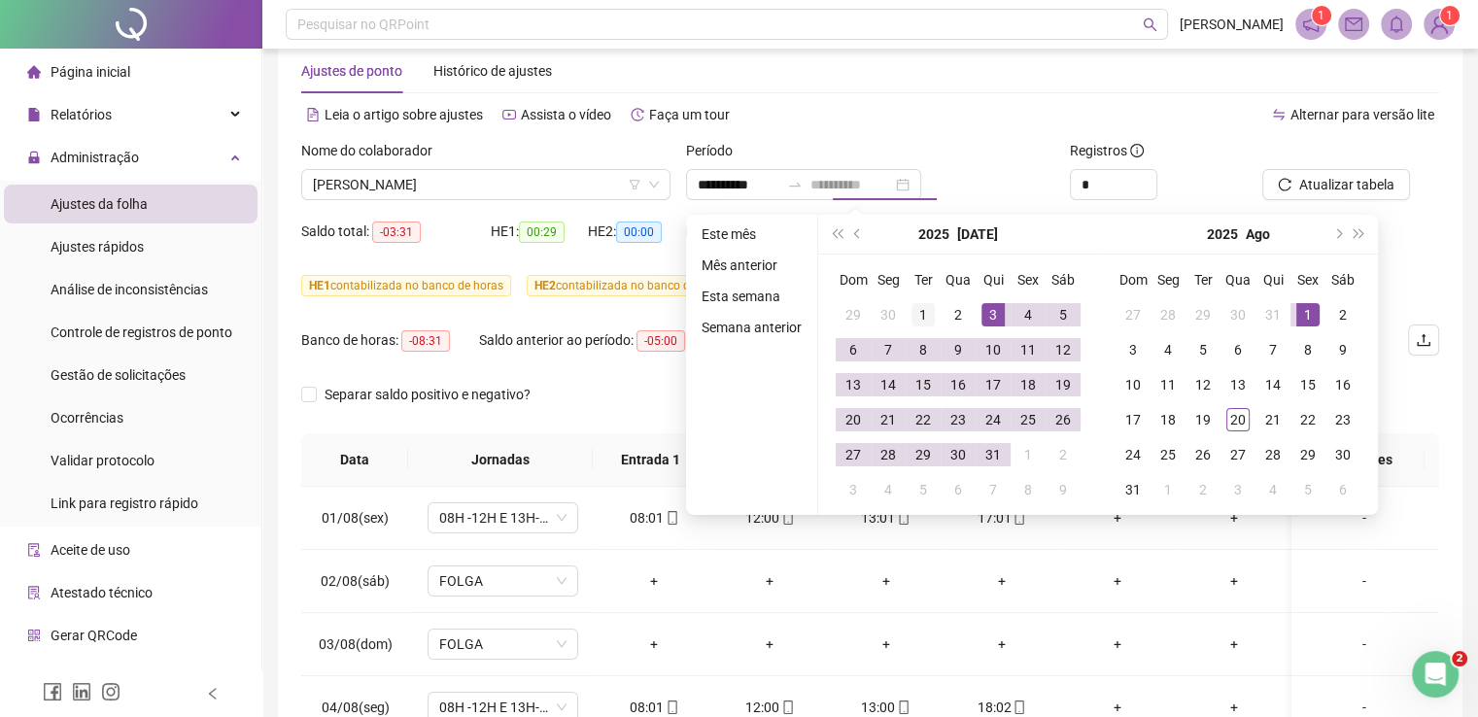
type input "**********"
click at [927, 315] on div "1" at bounding box center [923, 314] width 23 height 23
click at [986, 447] on div "31" at bounding box center [993, 454] width 23 height 23
type input "**********"
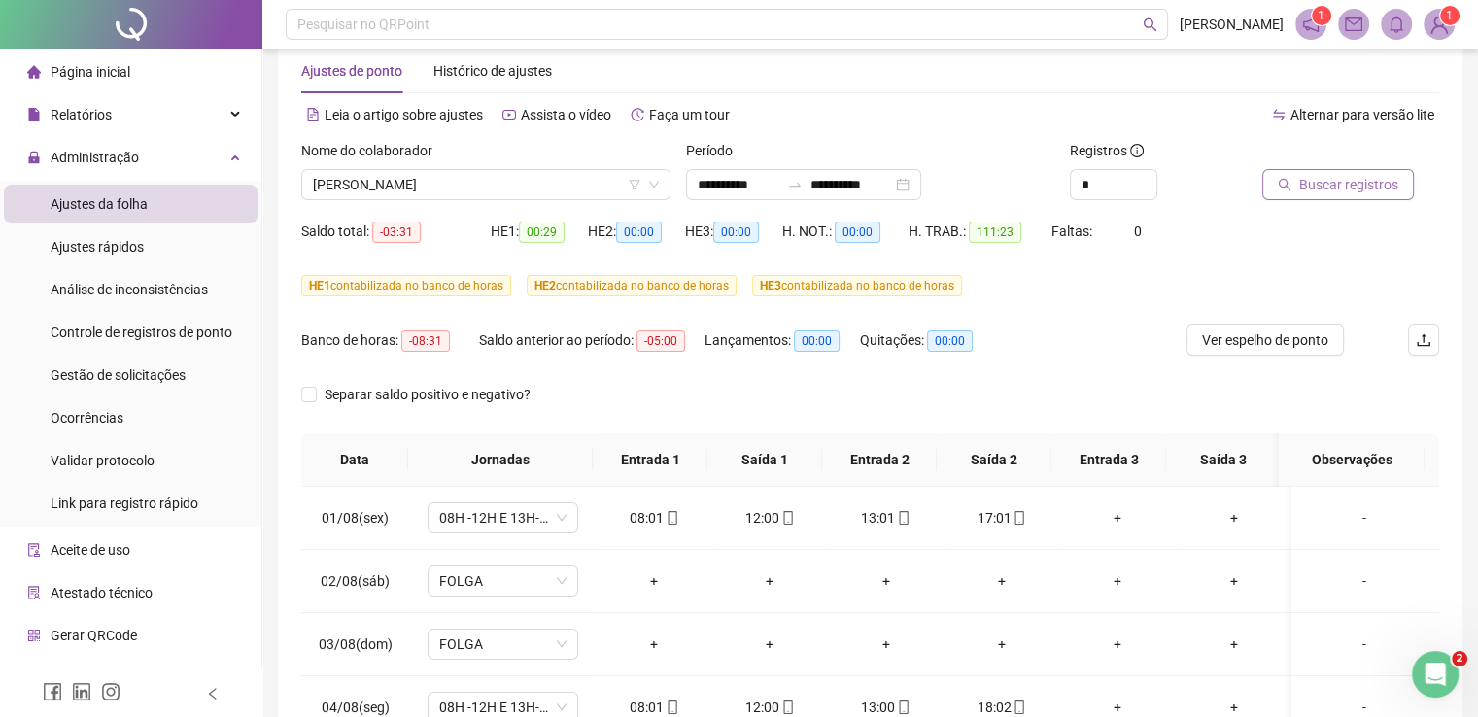
drag, startPoint x: 1286, startPoint y: 204, endPoint x: 1299, endPoint y: 188, distance: 20.8
click at [1288, 201] on div "Buscar registros" at bounding box center [1351, 178] width 192 height 76
click at [1300, 188] on span "Buscar registros" at bounding box center [1349, 184] width 99 height 21
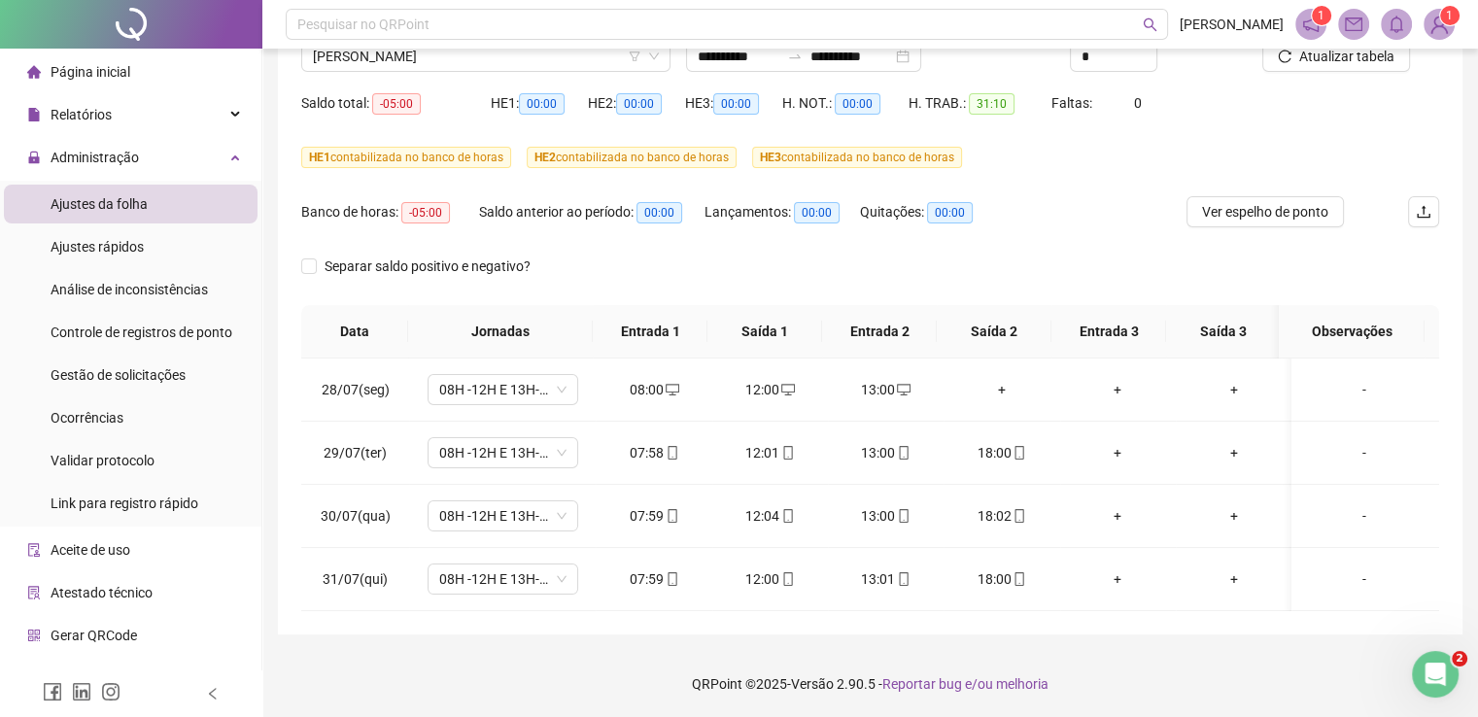
scroll to position [0, 0]
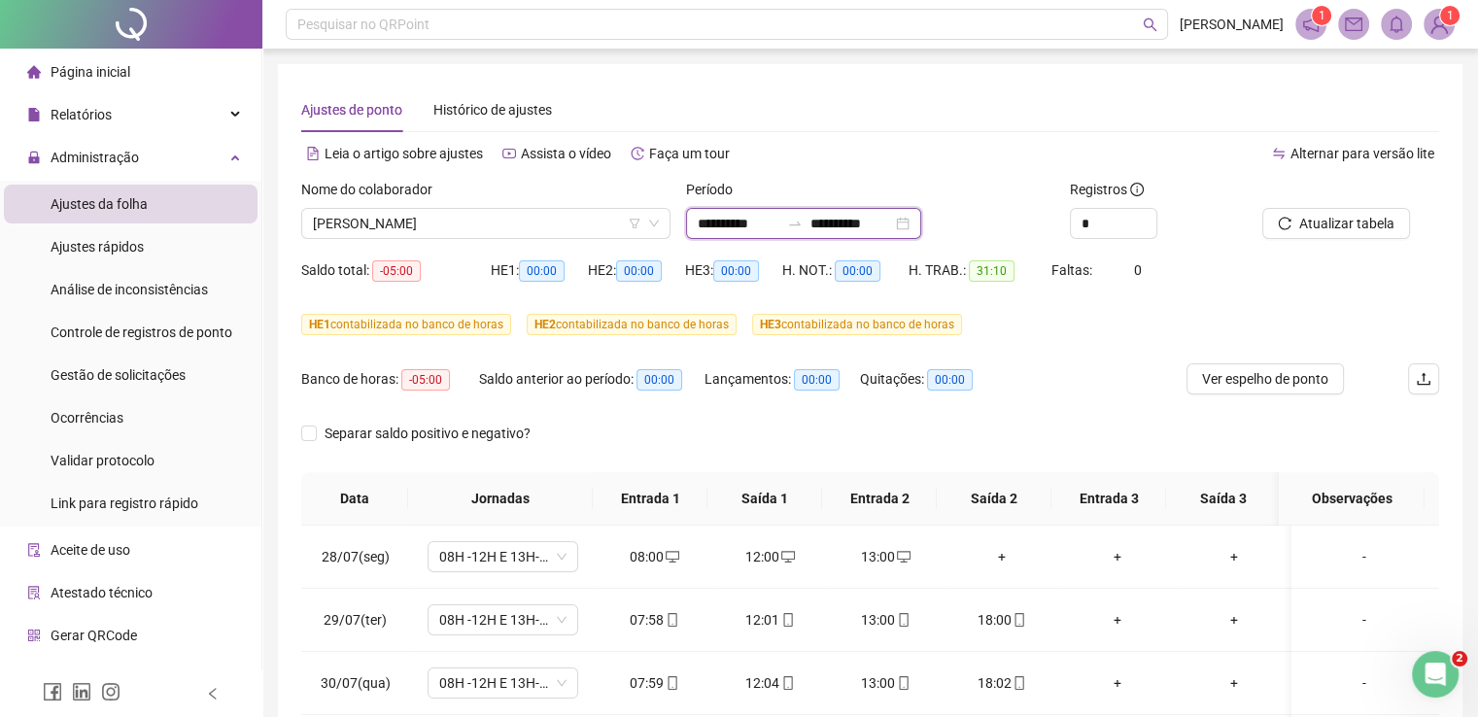
click at [874, 215] on input "**********" at bounding box center [852, 223] width 82 height 21
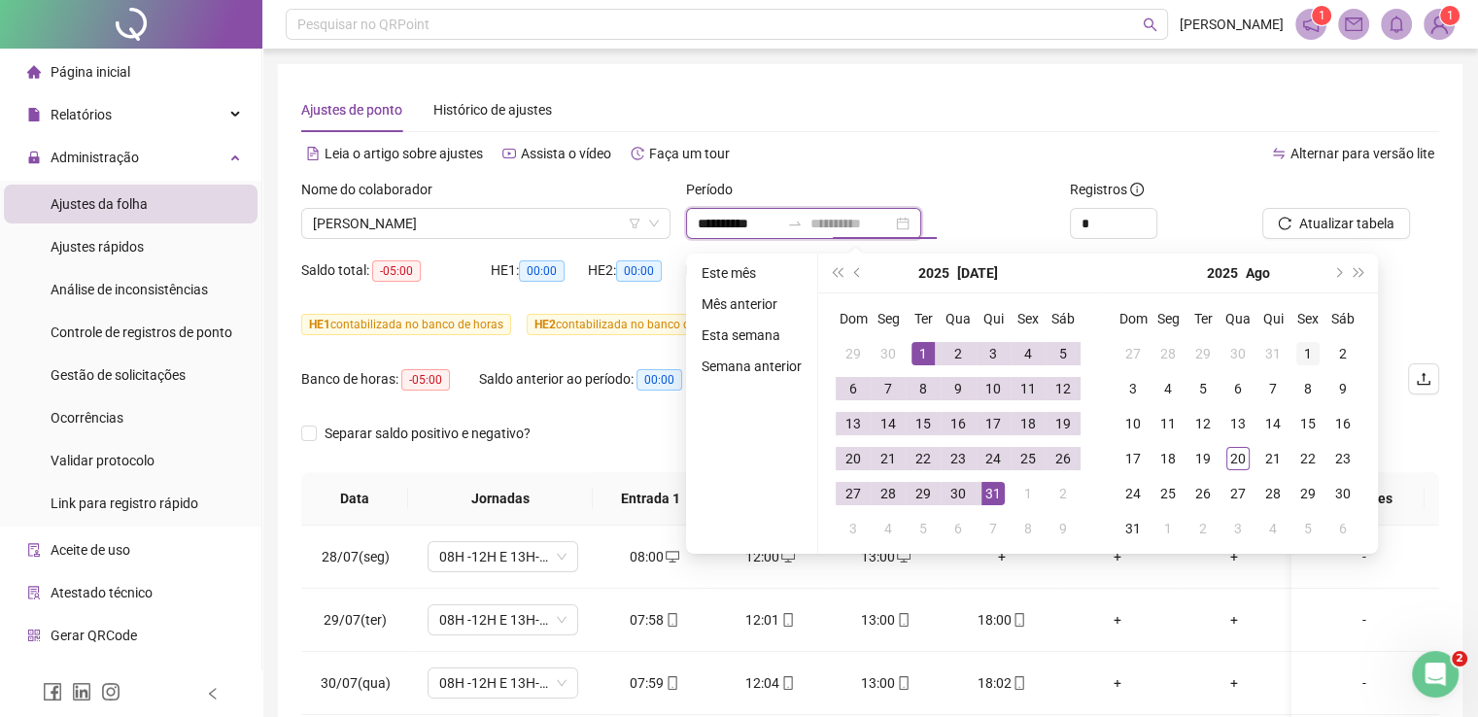
type input "**********"
click at [1304, 344] on div "1" at bounding box center [1308, 353] width 23 height 23
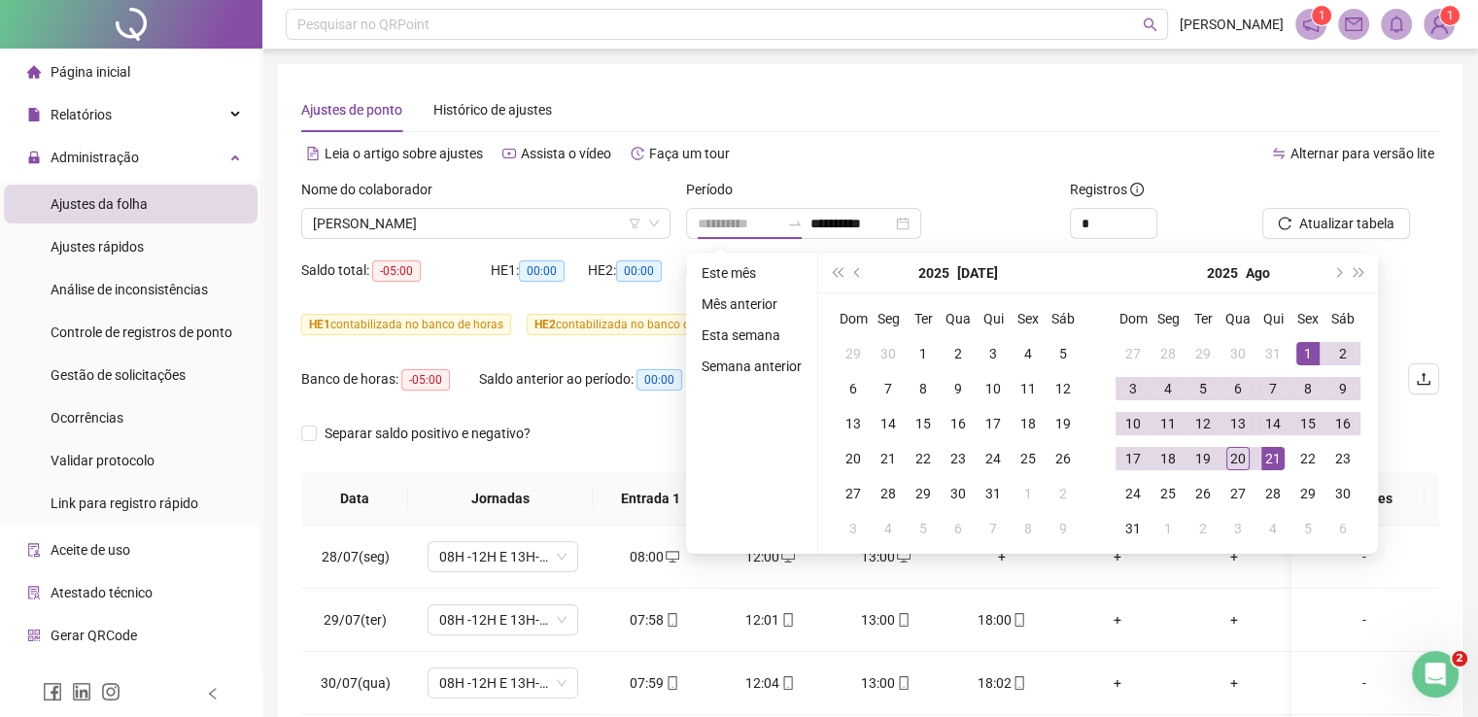
click at [1271, 463] on div "21" at bounding box center [1273, 458] width 23 height 23
type input "**********"
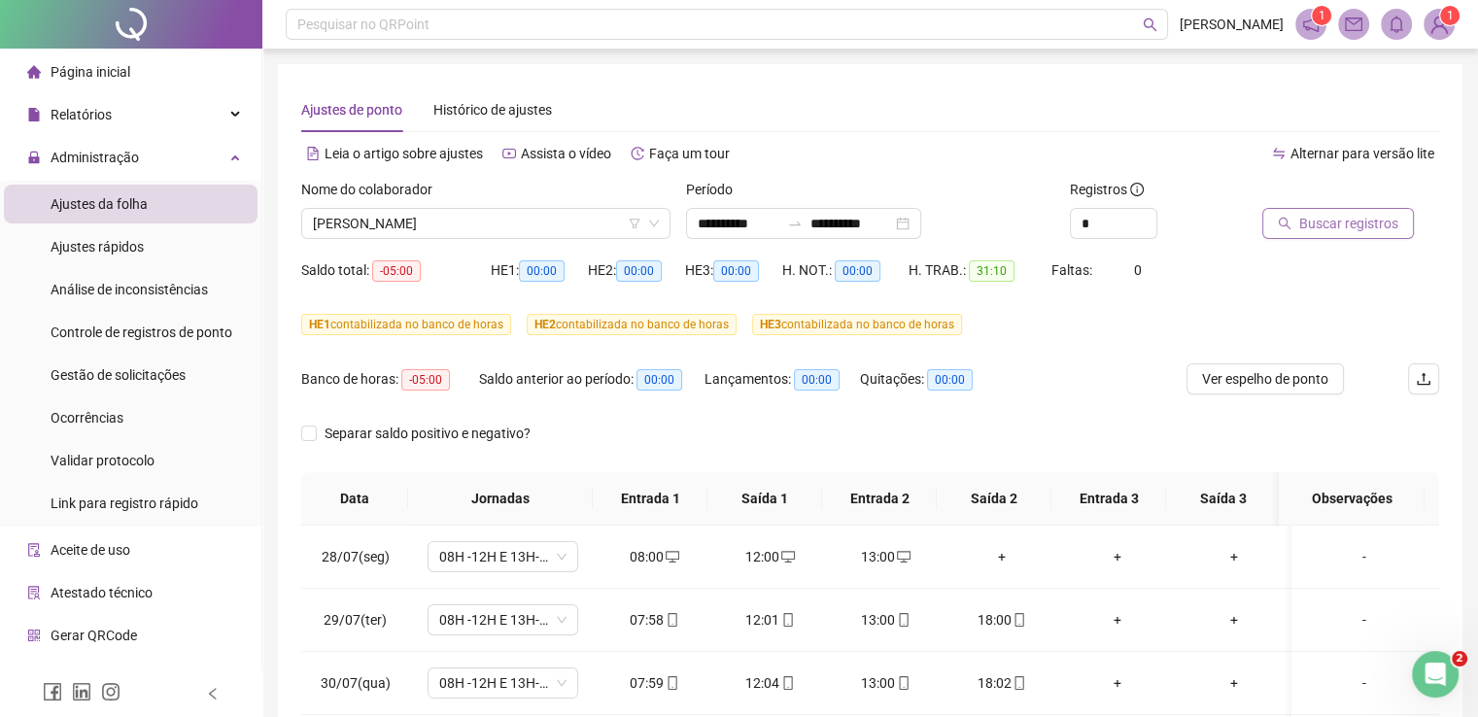
click at [1331, 230] on span "Buscar registros" at bounding box center [1349, 223] width 99 height 21
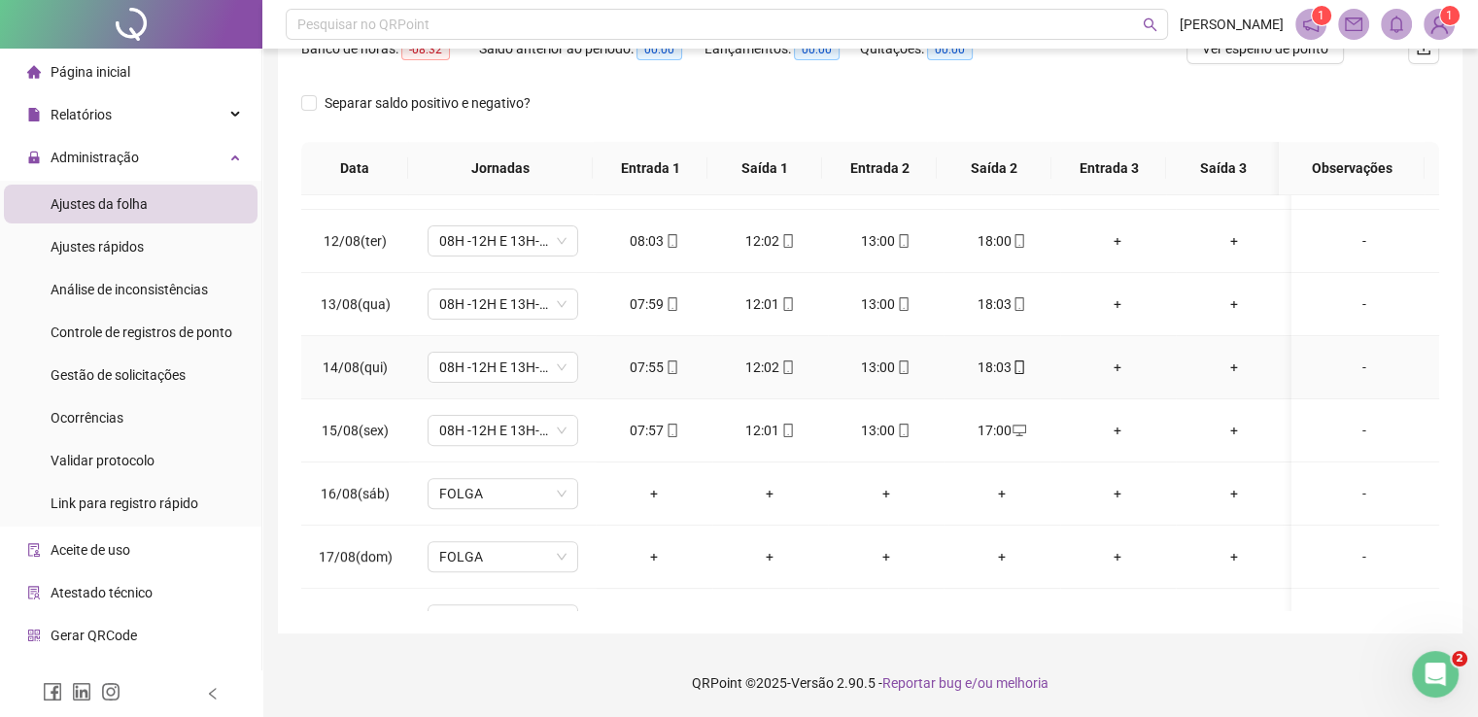
scroll to position [778, 0]
